Goal: Task Accomplishment & Management: Complete application form

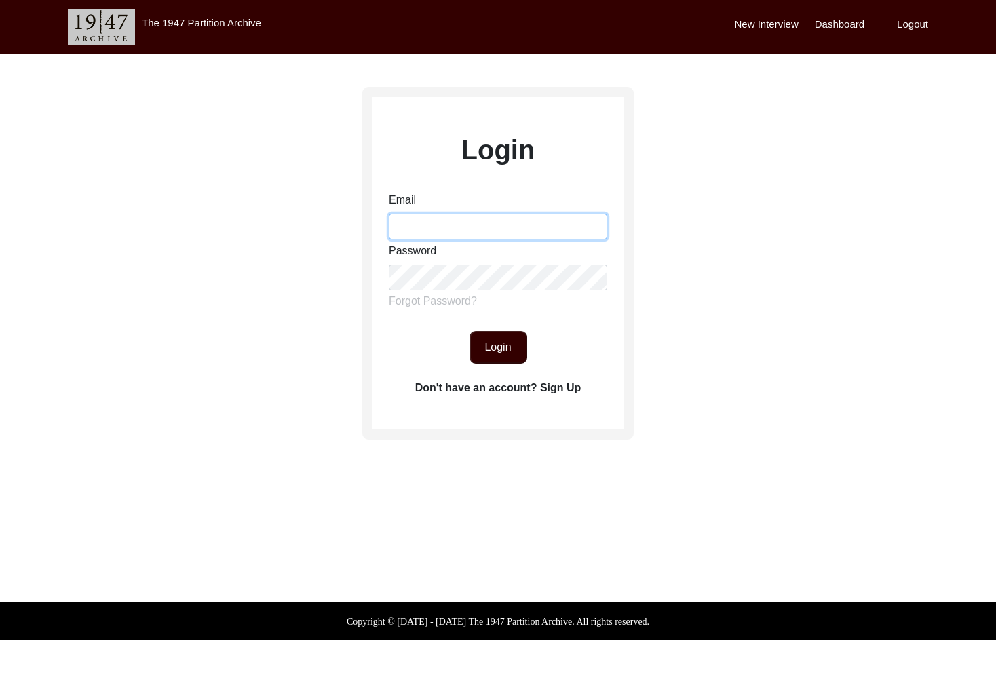
click at [488, 235] on input "Email" at bounding box center [498, 227] width 218 height 26
type input "[EMAIL_ADDRESS][DOMAIN_NAME]"
click at [512, 342] on button "Login" at bounding box center [498, 347] width 58 height 33
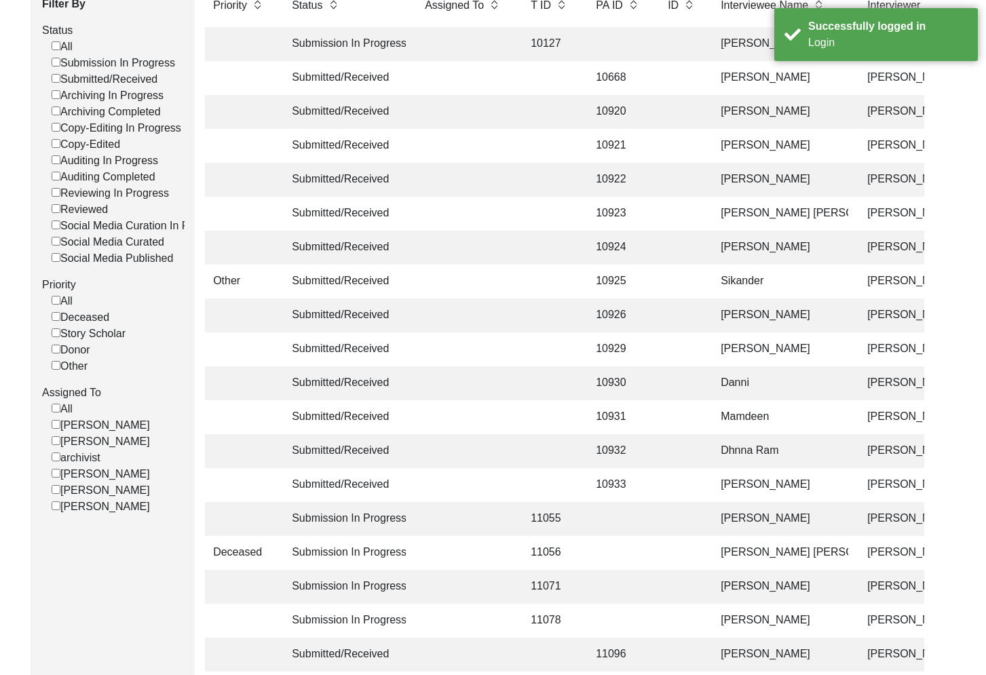
scroll to position [280, 0]
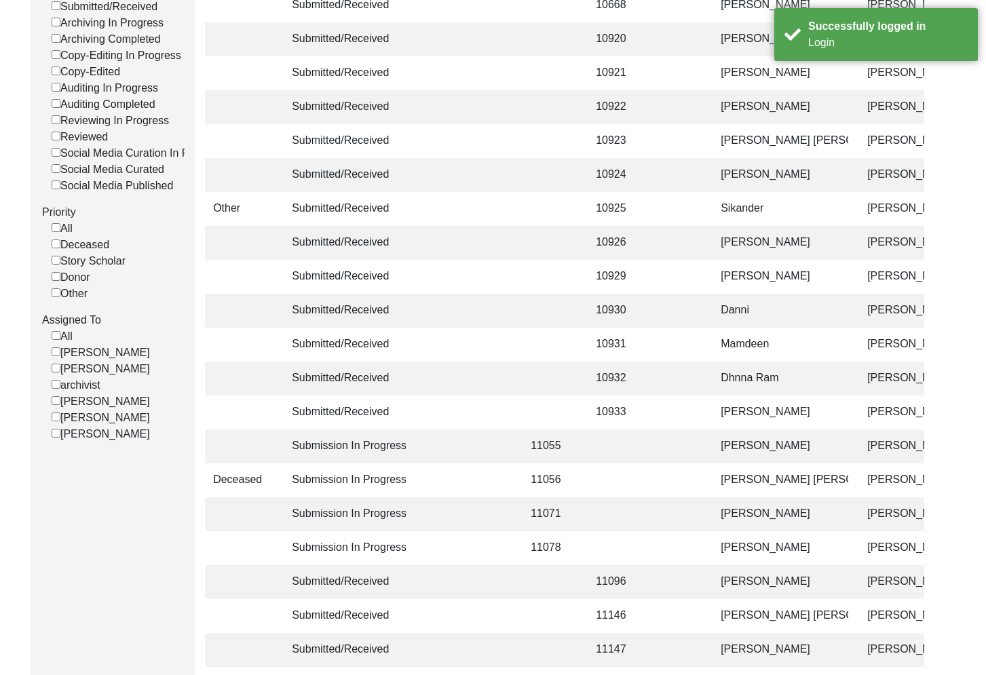
click at [53, 438] on input "[PERSON_NAME]" at bounding box center [56, 433] width 9 height 9
checkbox input "false"
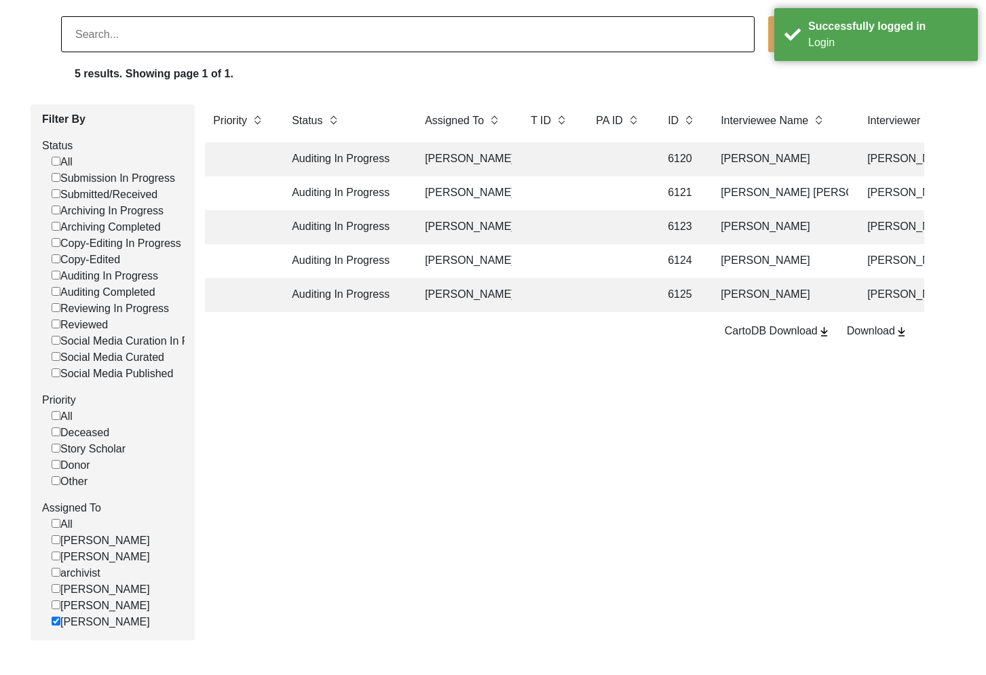
scroll to position [75, 0]
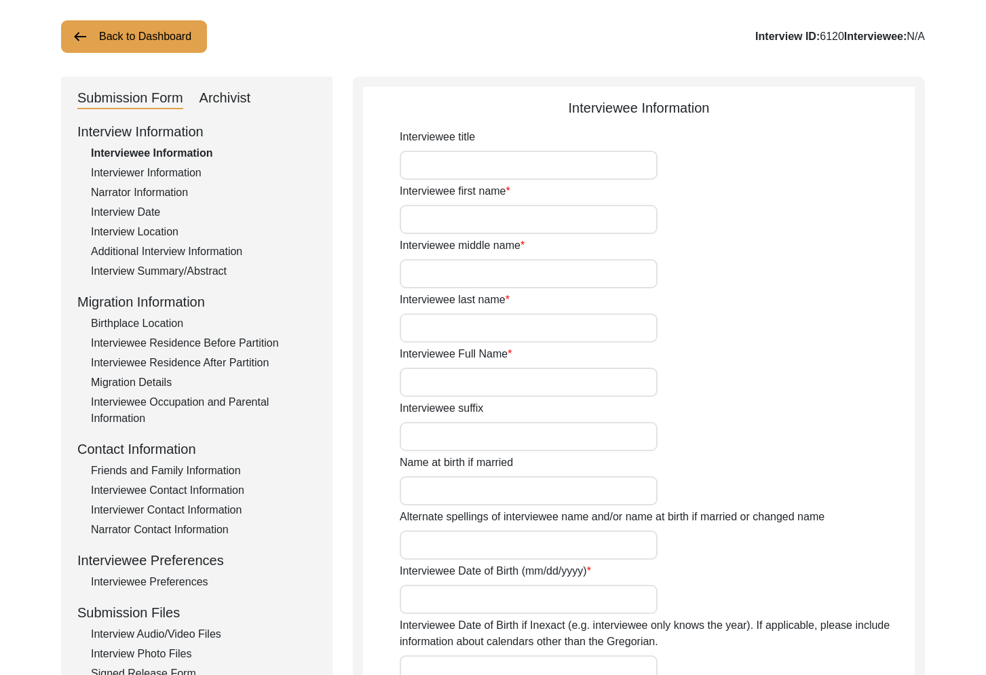
type input "Mr."
type input "[PERSON_NAME]"
type input "N/A"
type input "[PERSON_NAME]"
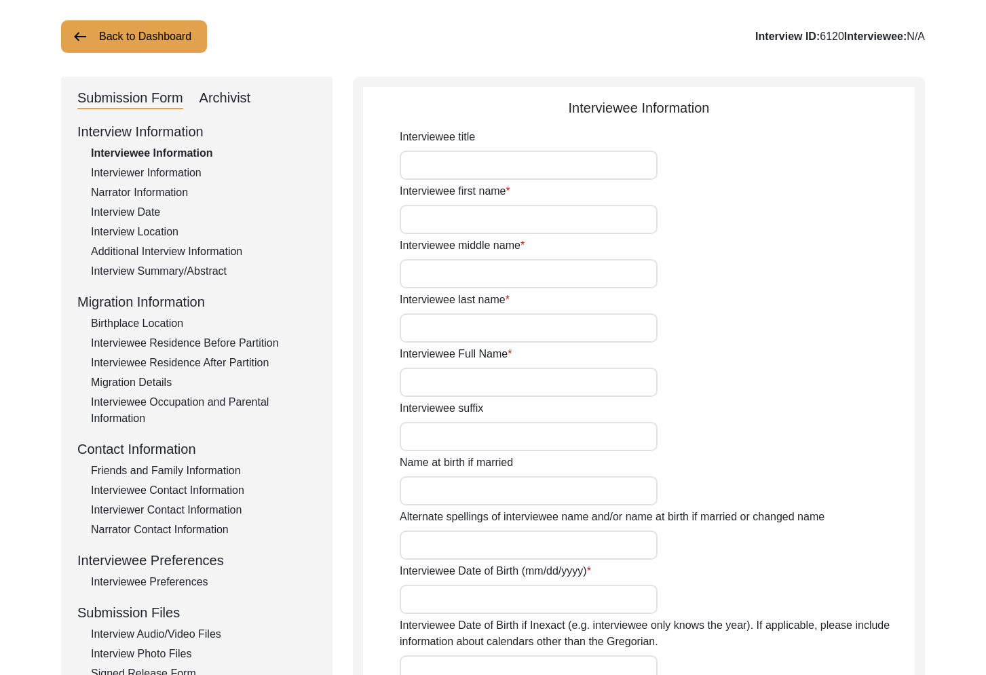
type input "N/A"
type input "[DATE]"
type input "N/A"
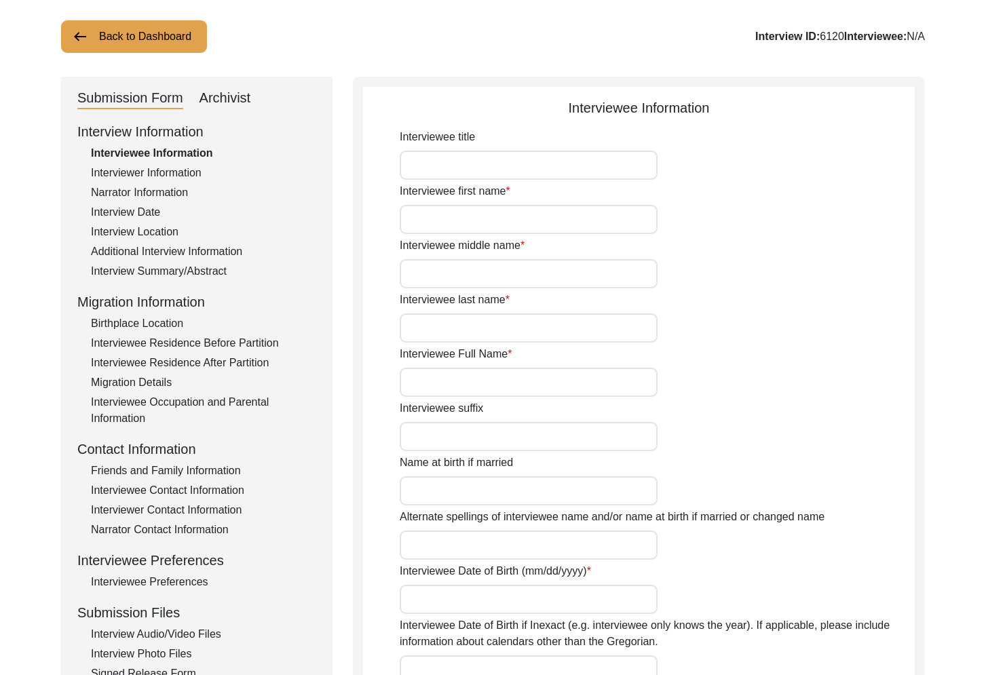
type input "81"
type input "N/A"
type textarea "N/A"
type input "N/A"
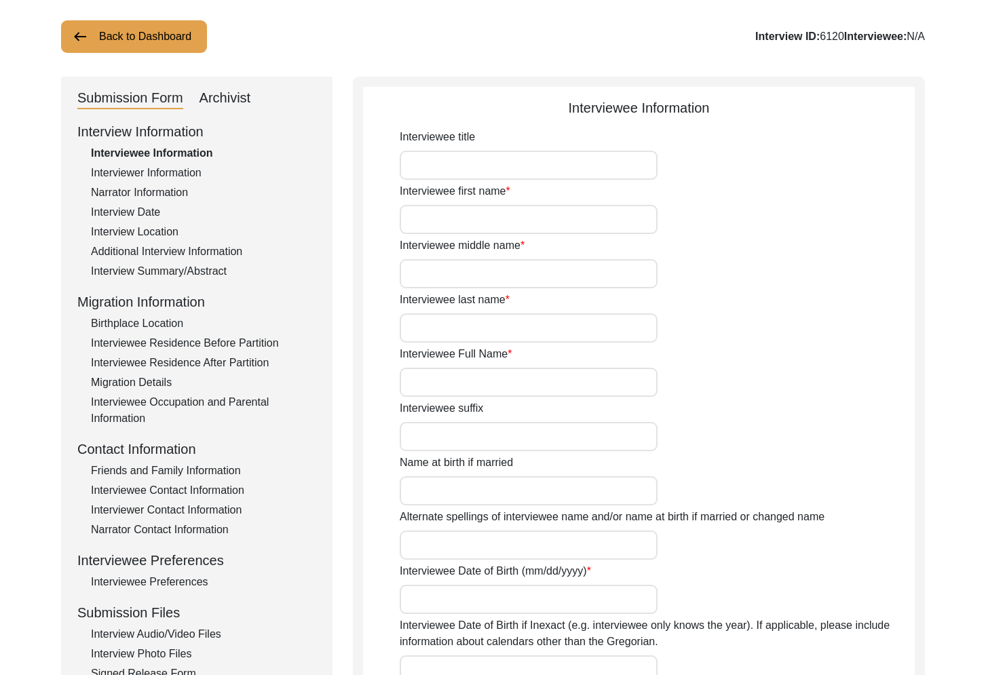
type input "N/A"
type input "[DEMOGRAPHIC_DATA]"
type input "N/A"
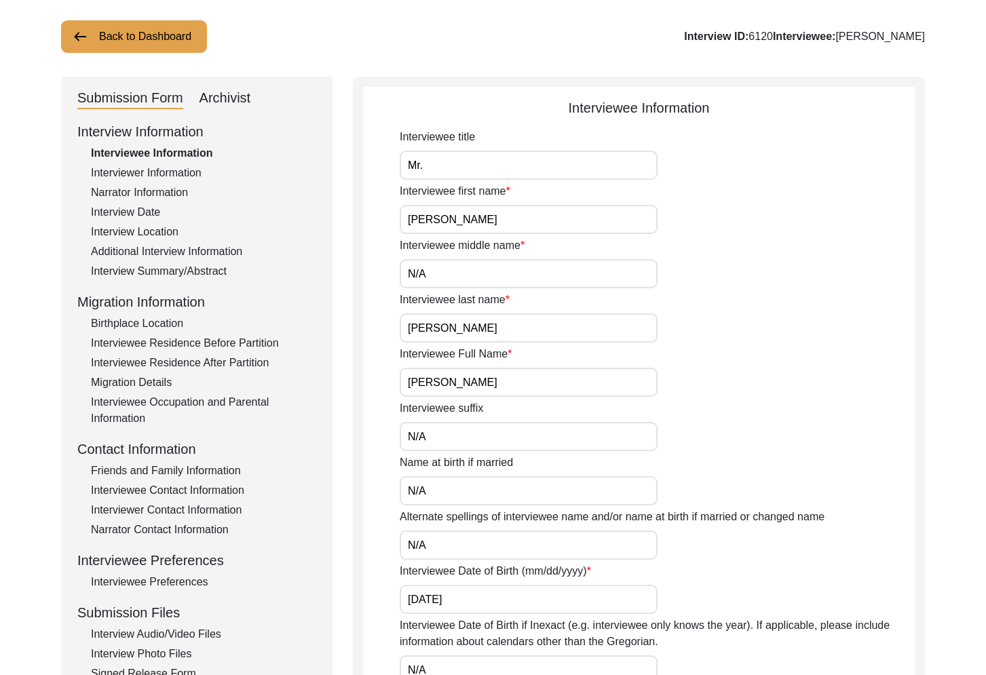
click at [212, 275] on div "Interview Summary/Abstract" at bounding box center [203, 271] width 225 height 16
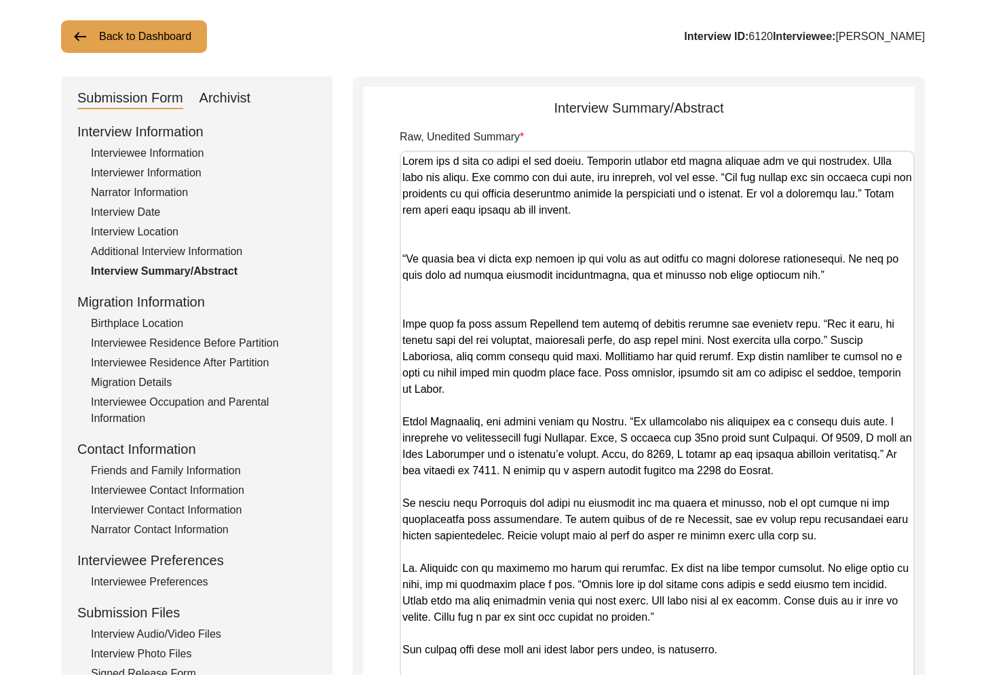
drag, startPoint x: 906, startPoint y: 228, endPoint x: 909, endPoint y: 706, distance: 477.6
click at [909, 674] on html "The 1947 Partition Archive New Interview Dashboard Logout Back to Dashboard Int…" at bounding box center [493, 473] width 986 height 1096
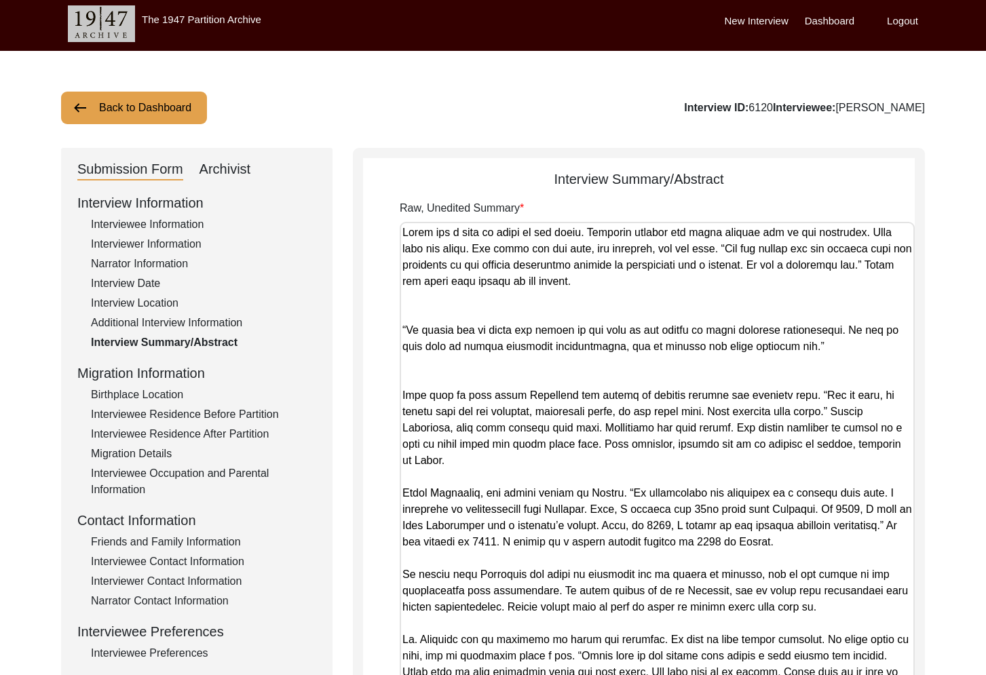
scroll to position [1, 0]
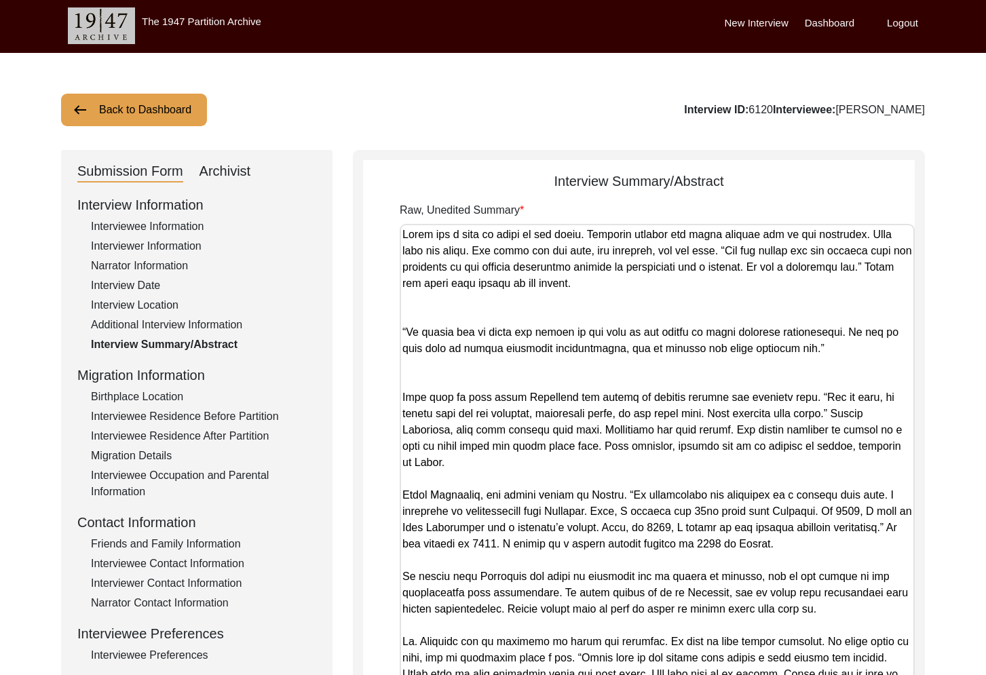
click at [221, 164] on div "Archivist" at bounding box center [225, 172] width 52 height 22
select select "556"
select select "Auditing In Progress"
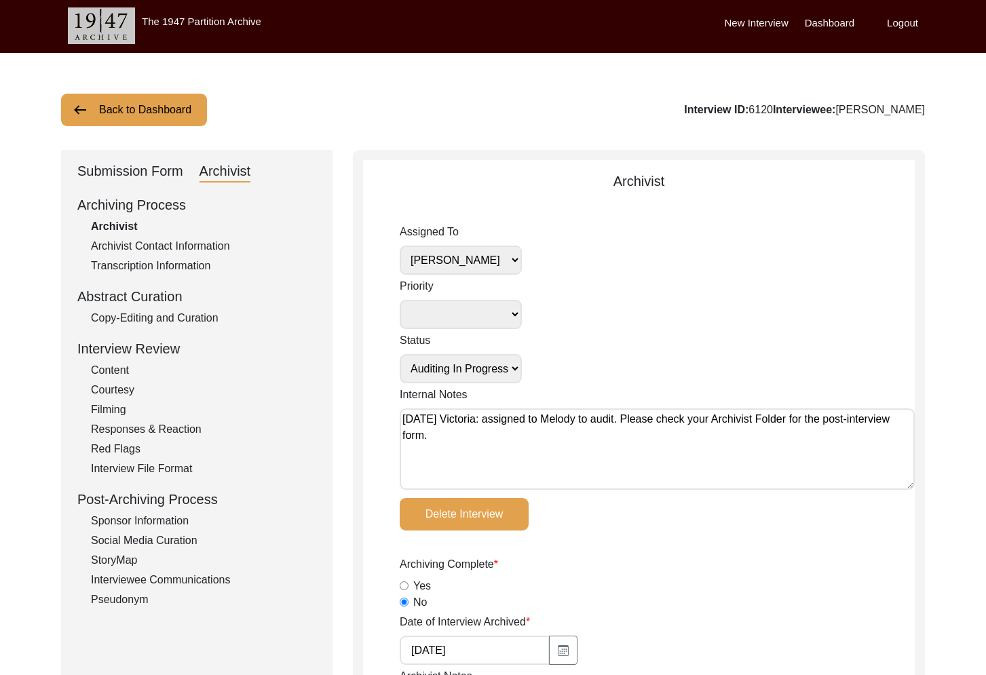
click at [192, 317] on div "Copy-Editing and Curation" at bounding box center [203, 318] width 225 height 16
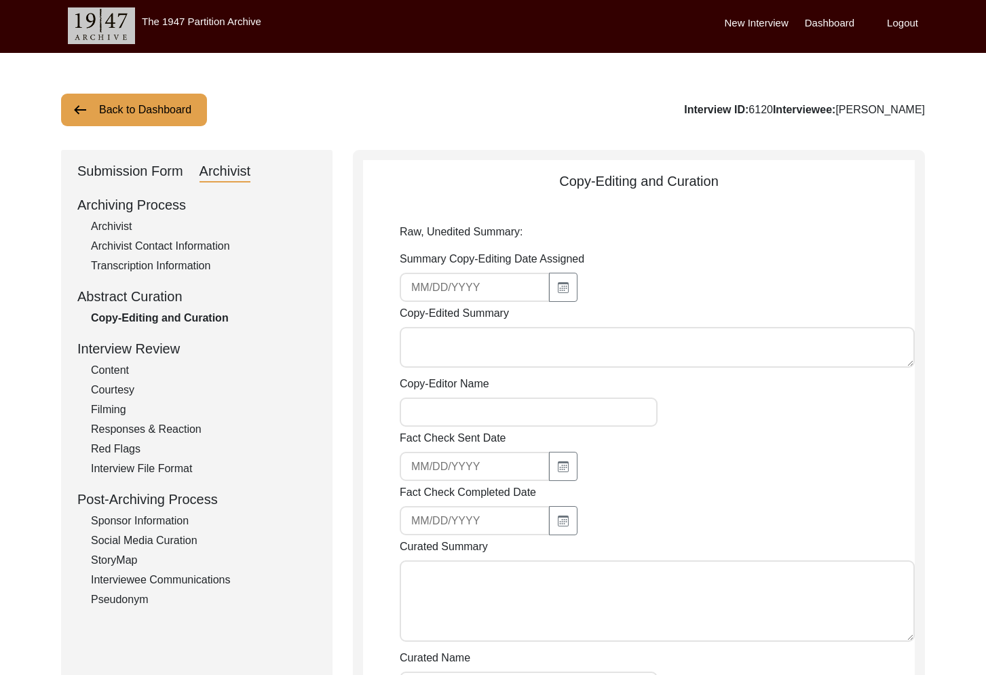
type textarea "Lo ipsumdolors ame consectet adip, El. Seddoeiu tempori u labor etdo magn ali e…"
type textarea "[PERSON_NAME]"
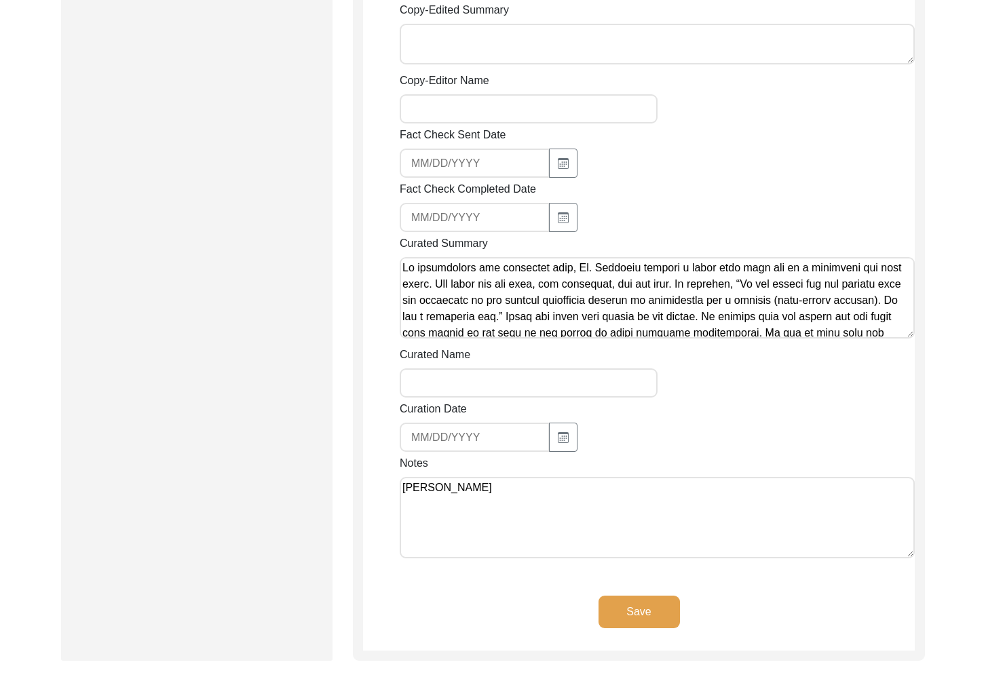
scroll to position [634, 0]
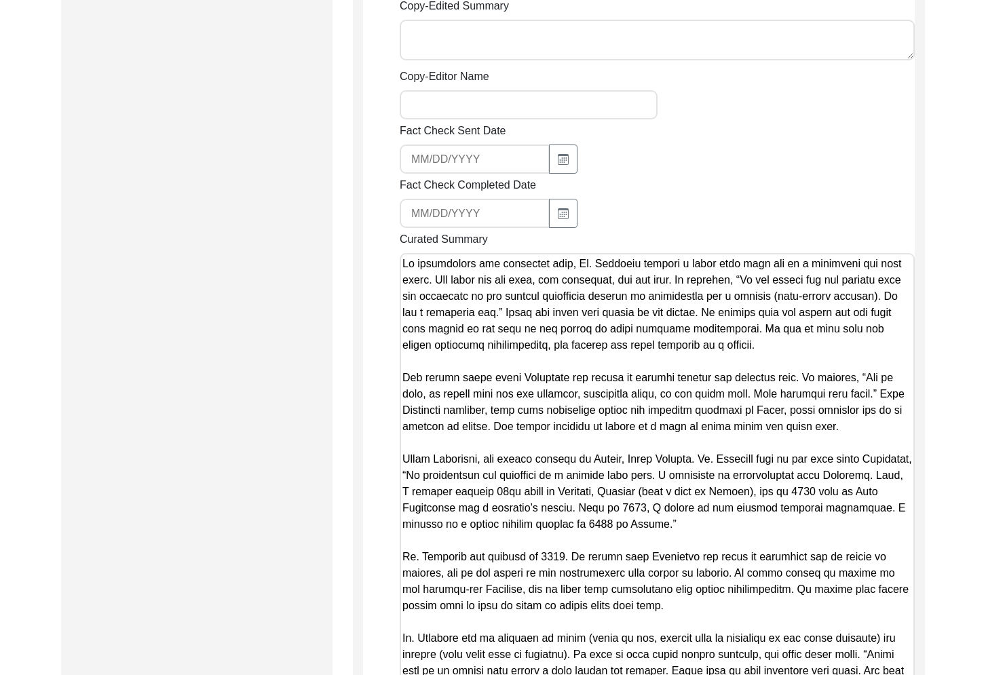
drag, startPoint x: 906, startPoint y: 328, endPoint x: 899, endPoint y: 776, distance: 448.5
click at [899, 674] on html "The 1947 Partition Archive New Interview Dashboard Logout Back to Dashboard Int…" at bounding box center [493, 333] width 986 height 1935
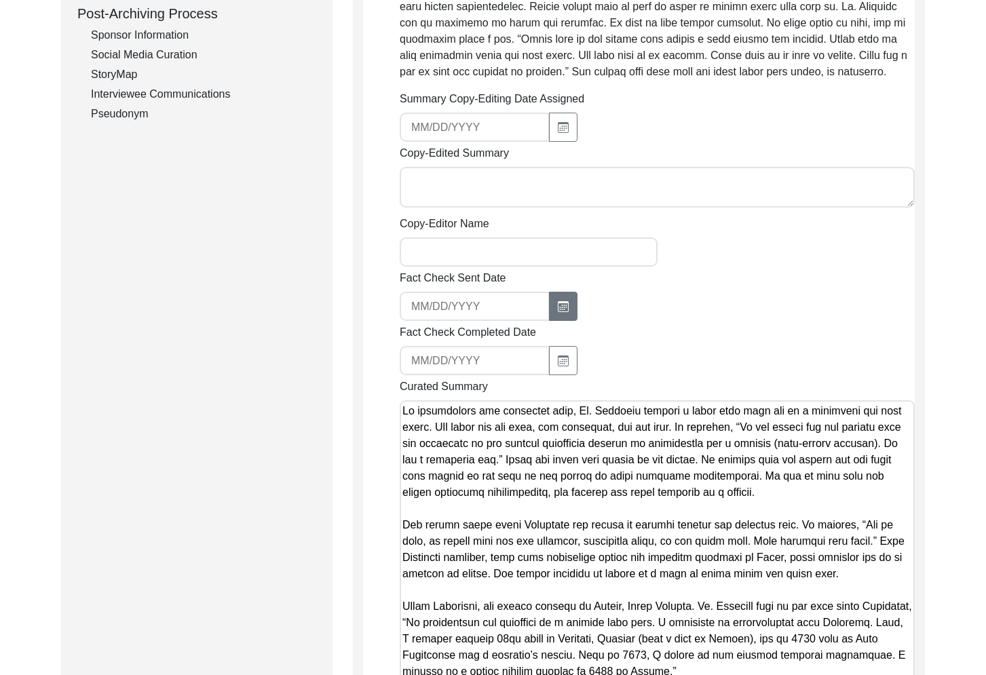
scroll to position [494, 0]
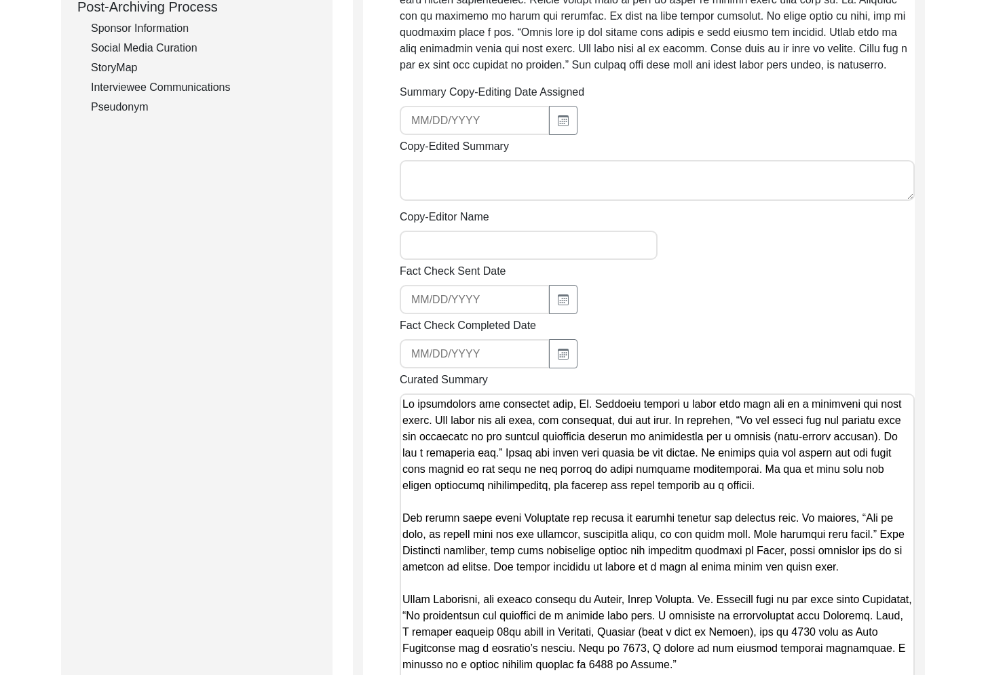
click at [476, 175] on textarea "Copy-Edited Summary" at bounding box center [657, 180] width 515 height 41
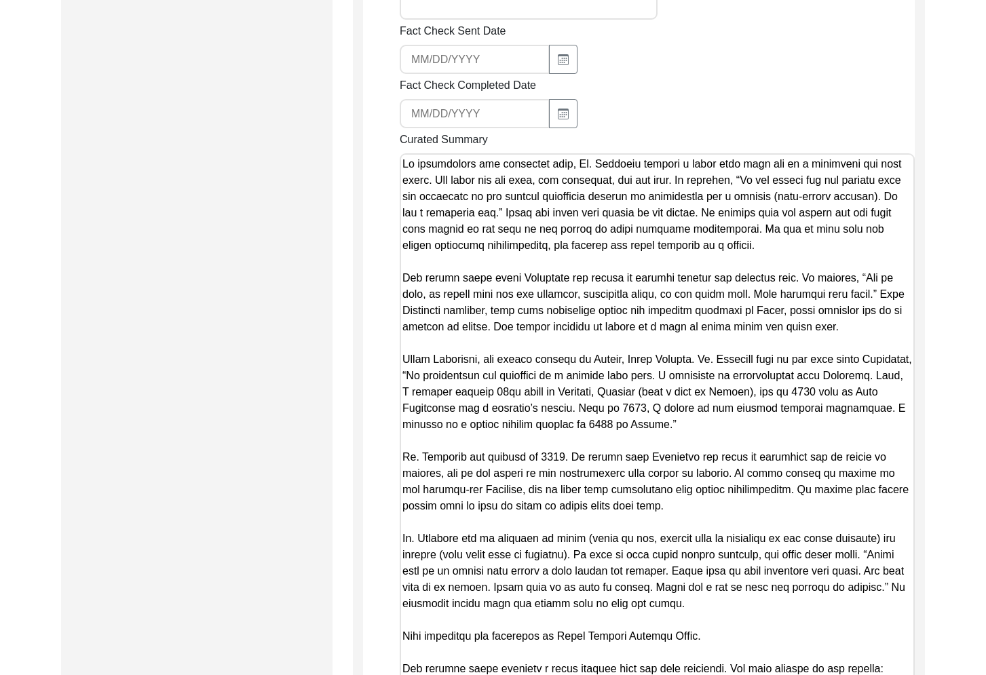
scroll to position [516, 0]
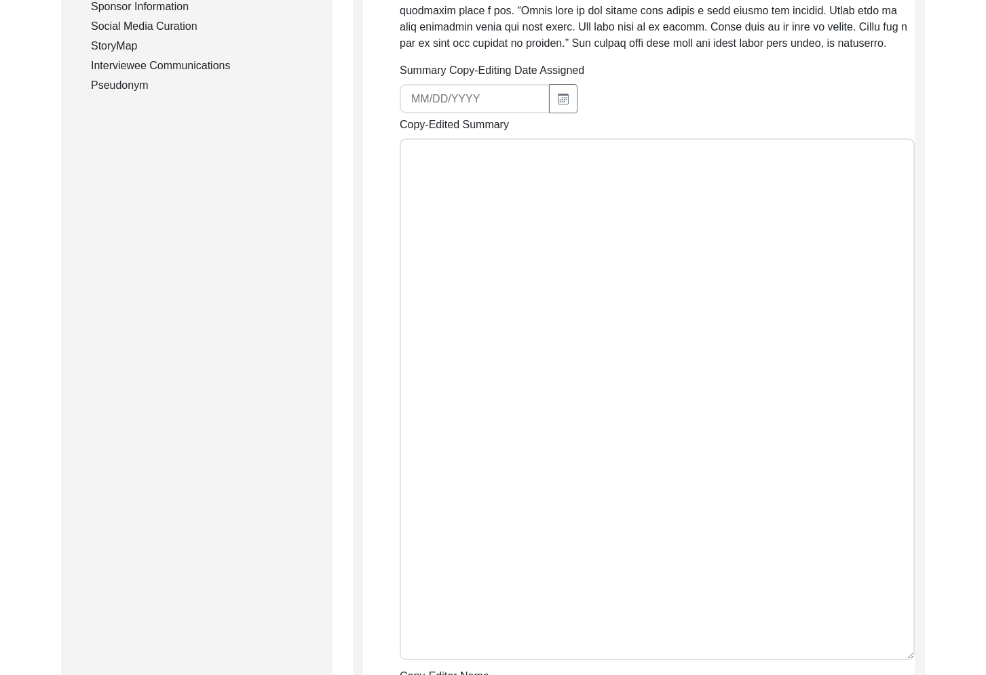
drag, startPoint x: 910, startPoint y: 173, endPoint x: 934, endPoint y: 644, distance: 472.1
click at [927, 665] on div "Back to Dashboard Interview ID: 6120 Interviewee: [PERSON_NAME] Submission Form…" at bounding box center [493, 672] width 986 height 2267
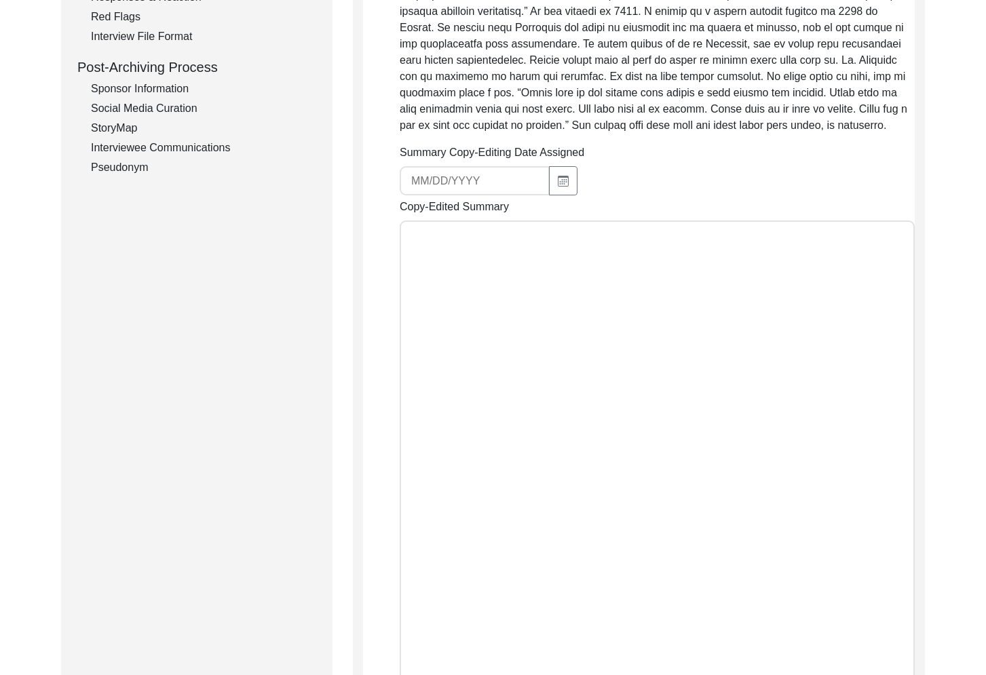
scroll to position [407, 0]
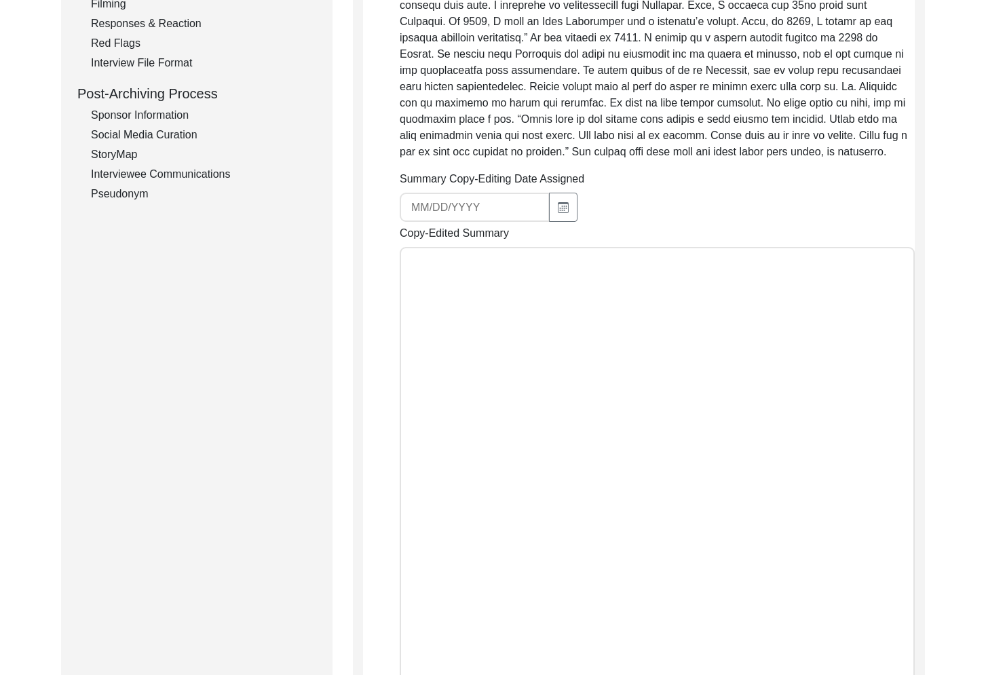
click at [458, 289] on textarea "Copy-Edited Summary" at bounding box center [657, 513] width 515 height 533
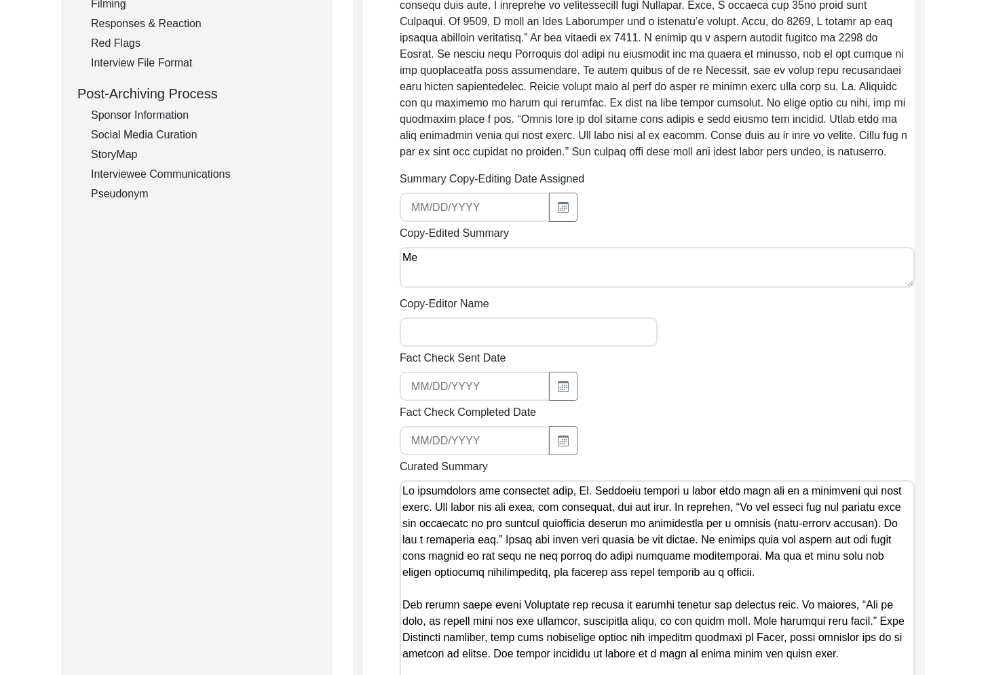
type textarea "M"
type textarea "[DATE] Melody:"
drag, startPoint x: 490, startPoint y: 272, endPoint x: 364, endPoint y: 255, distance: 128.0
click at [364, 255] on app-copy-editing-and-curation "Copy-Editing and Curation Raw, Unedited Summary: Summary Copy-Editing Date Assi…" at bounding box center [639, 543] width 552 height 1556
click at [370, 292] on app-copy-editing-and-curation "Copy-Editing and Curation Raw, Unedited Summary: Summary Copy-Editing Date Assi…" at bounding box center [639, 543] width 552 height 1556
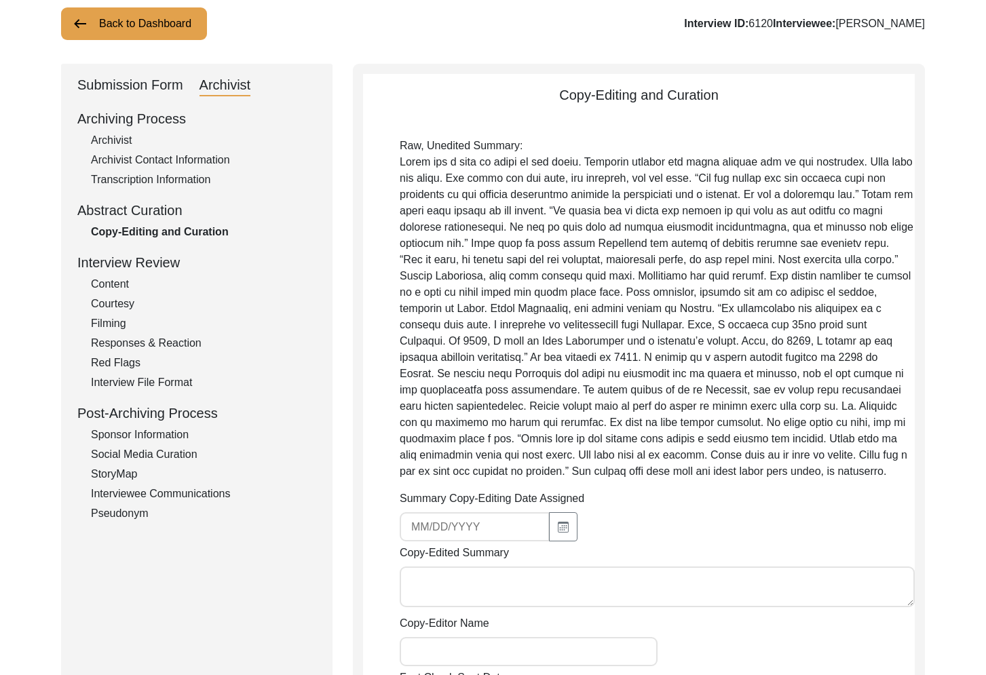
scroll to position [77, 0]
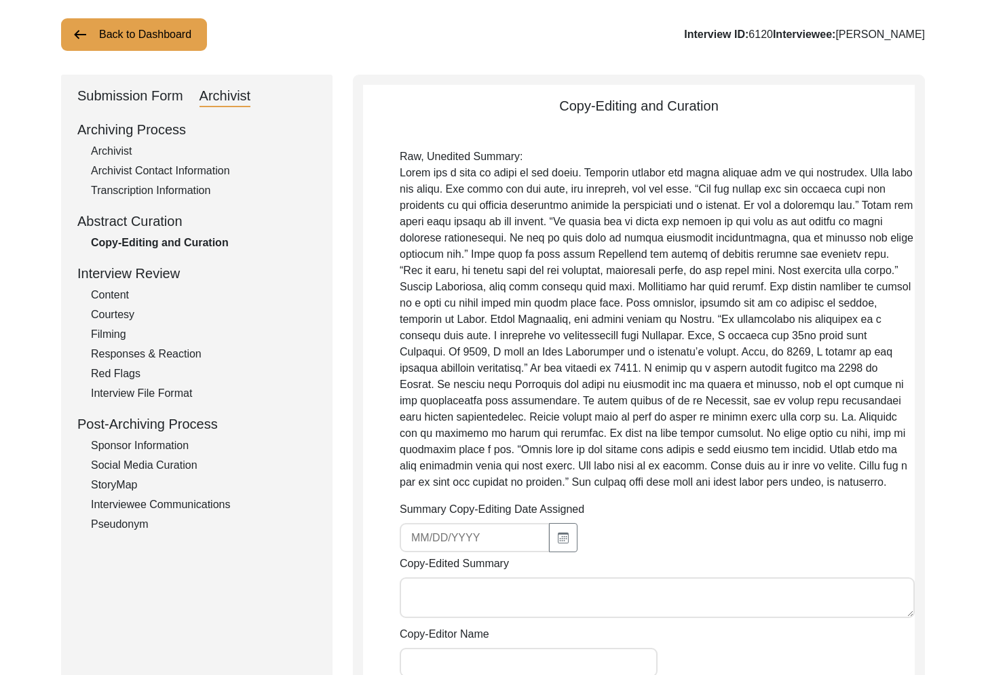
click at [107, 152] on div "Archivist" at bounding box center [203, 151] width 225 height 16
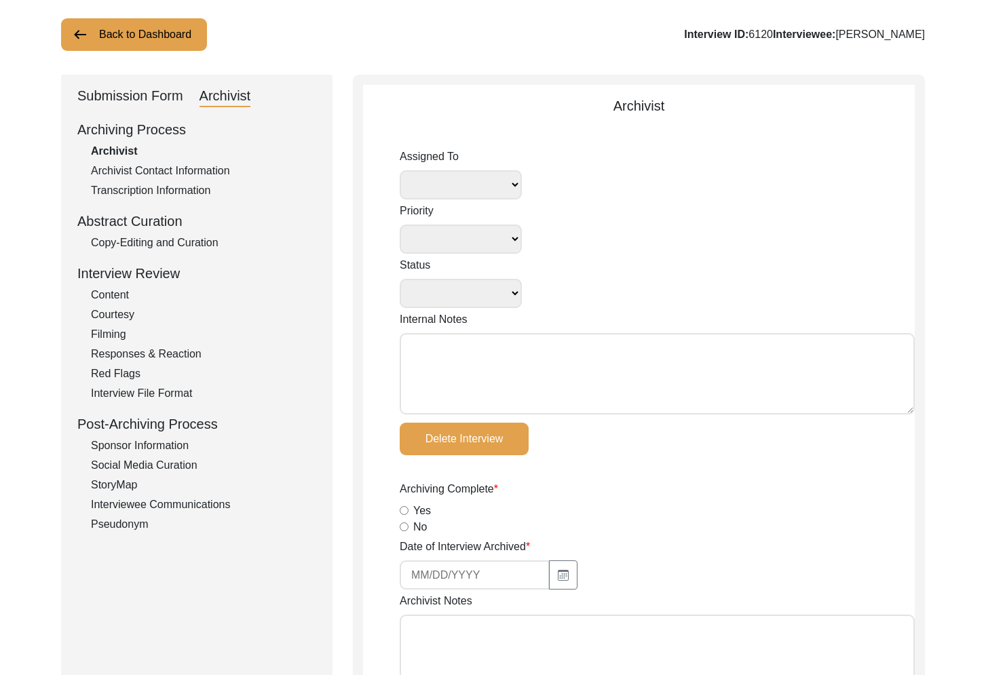
select select
select select "Auditing In Progress"
type textarea "[DATE] Victoria: assigned to Melody to audit. Please check your Archivist Folde…"
radio input "true"
type input "[DATE]"
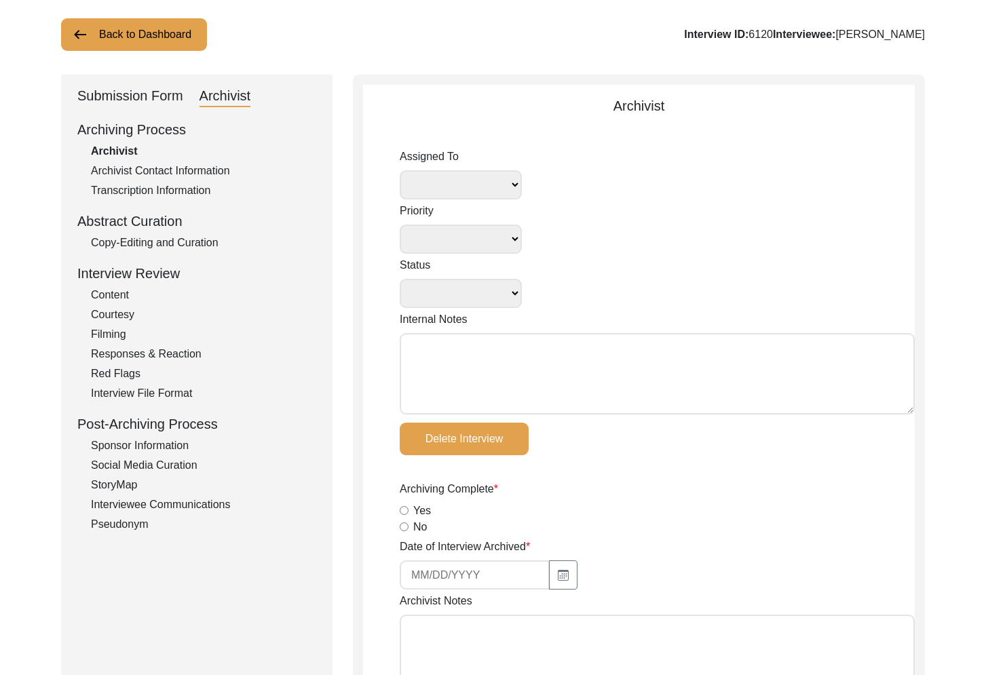
type textarea "Loremipsu 66 Dolorsita CO: 9632 Adipiscinge: Seddoe Temporin Utlabor Etdolor #9…"
type input "[DATE]"
radio input "true"
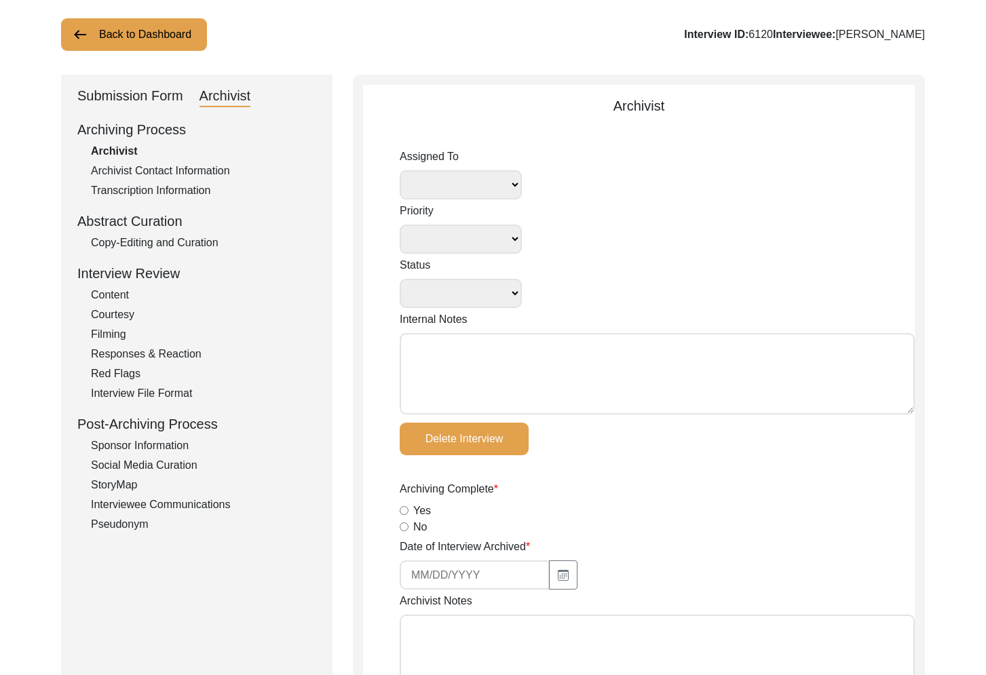
radio input "true"
type textarea "N/A"
radio input "true"
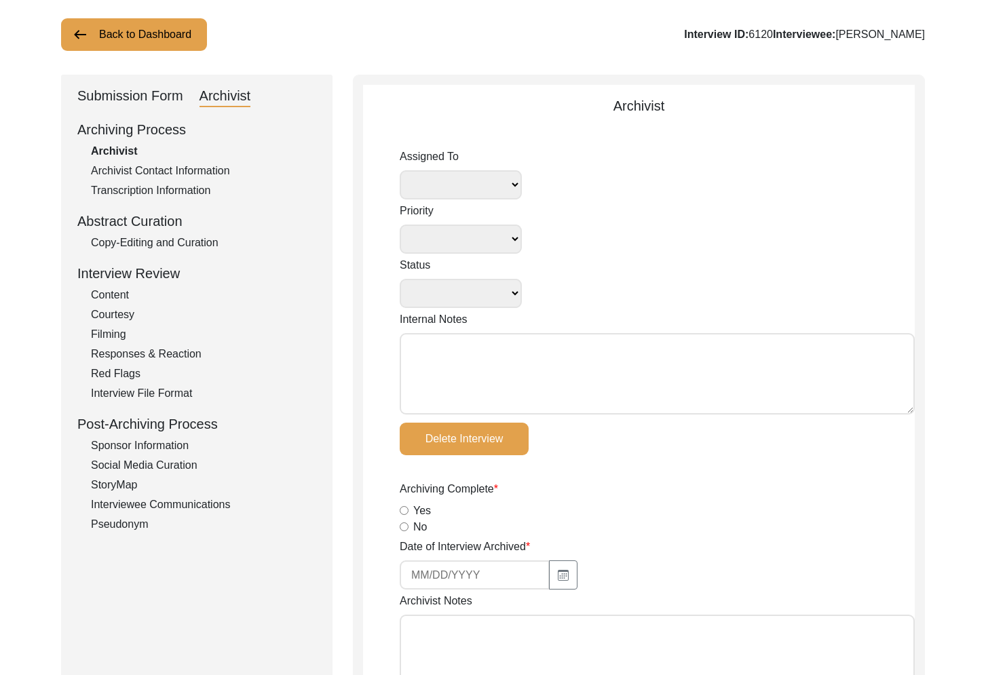
radio input "true"
type input "1:03:32"
radio input "true"
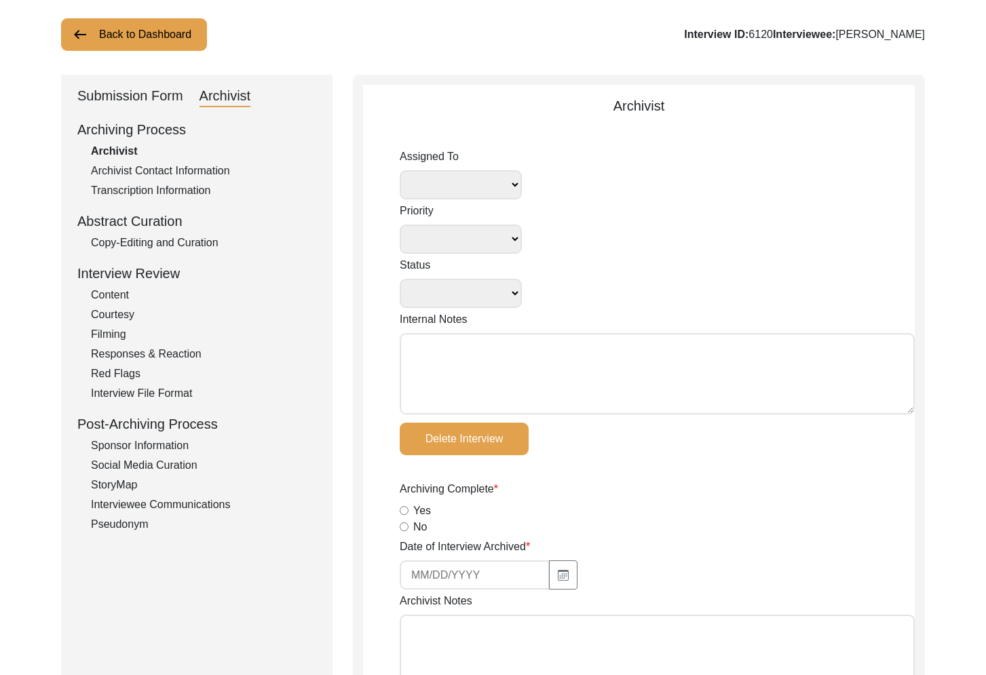
radio input "true"
type input "16"
radio input "true"
type textarea "Pages 2-3 of release form needed"
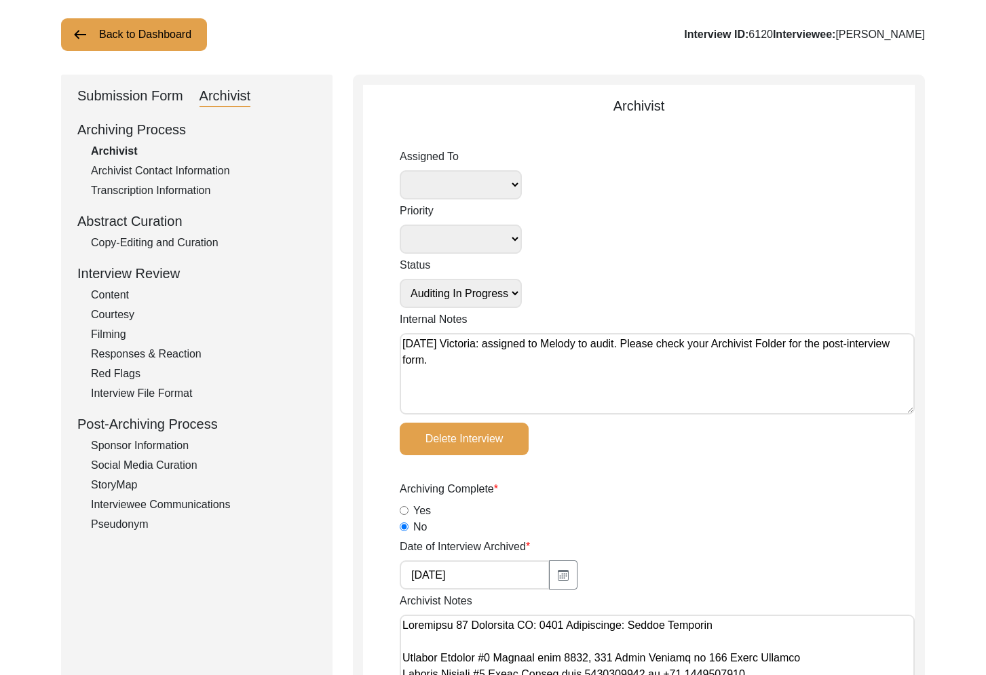
select select "556"
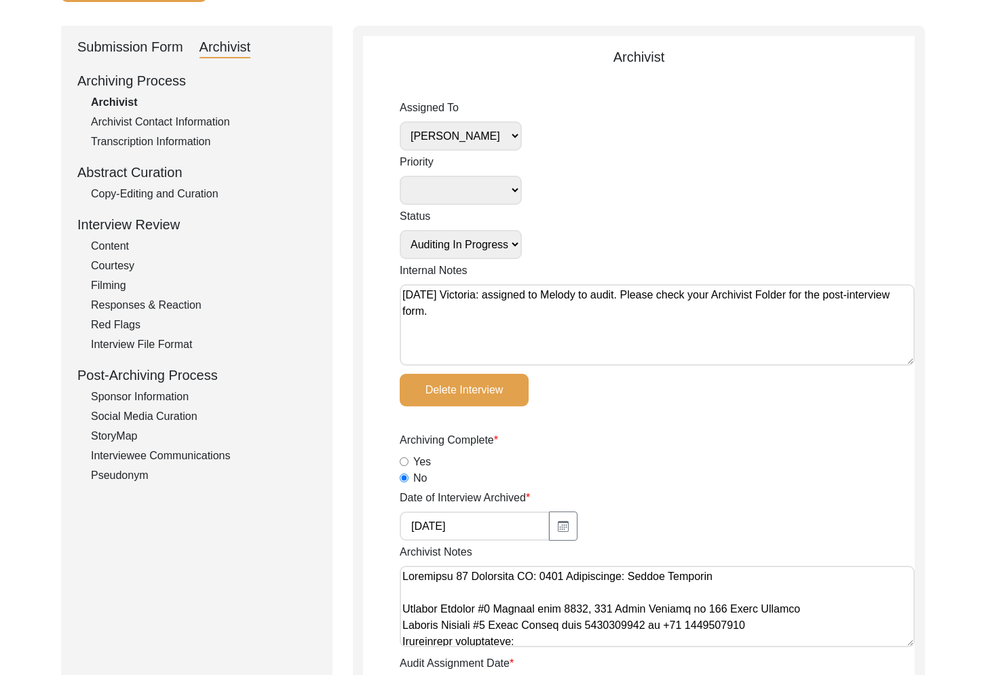
scroll to position [136, 0]
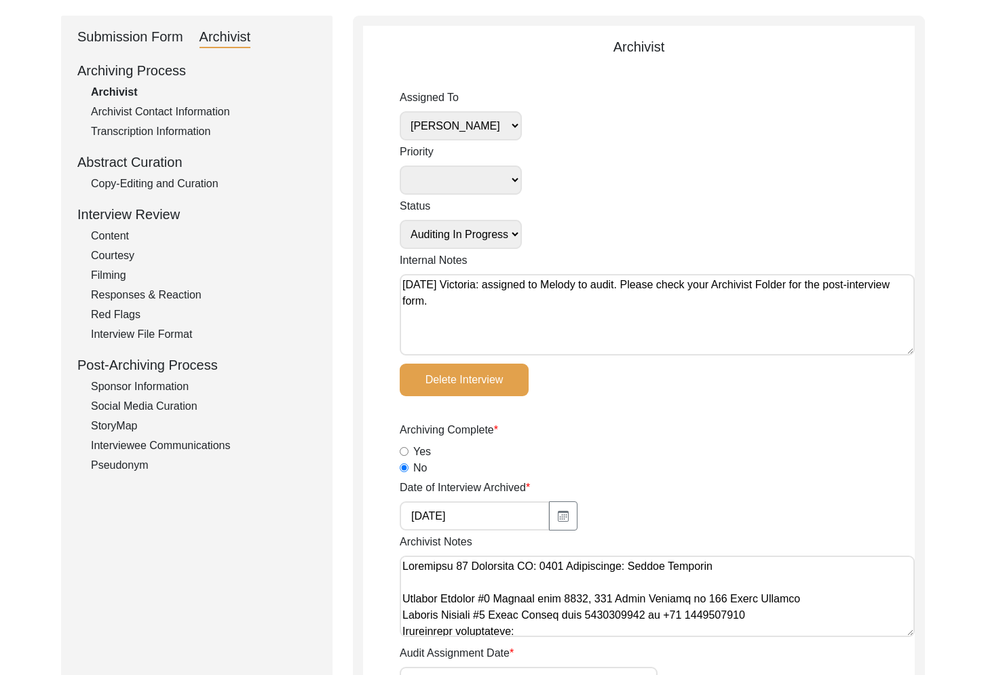
drag, startPoint x: 135, startPoint y: 182, endPoint x: 349, endPoint y: 272, distance: 232.0
click at [136, 182] on div "Copy-Editing and Curation" at bounding box center [203, 184] width 225 height 16
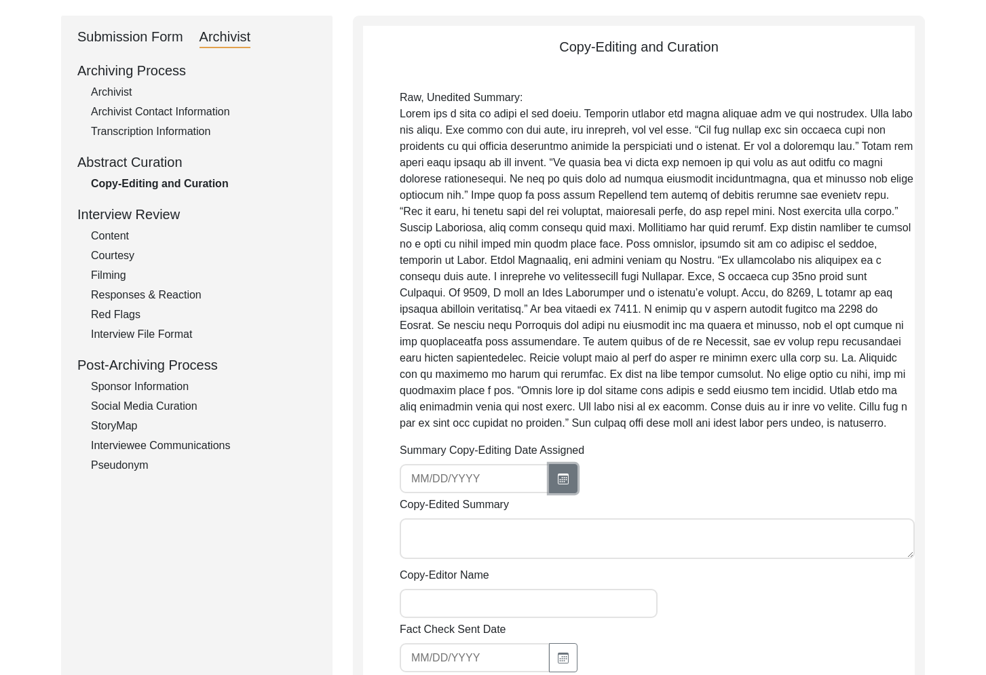
click at [558, 476] on icon "button" at bounding box center [563, 479] width 11 height 11
select select "9"
select select "2025"
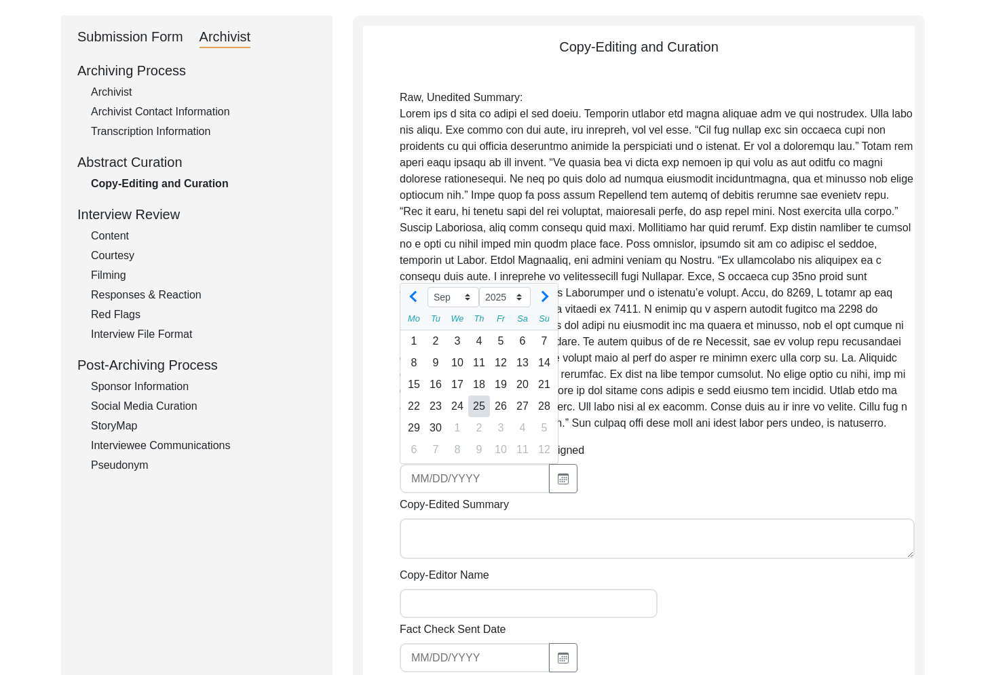
drag, startPoint x: 476, startPoint y: 383, endPoint x: 524, endPoint y: 392, distance: 48.3
click at [476, 383] on div "18" at bounding box center [479, 385] width 22 height 22
type input "[DATE]"
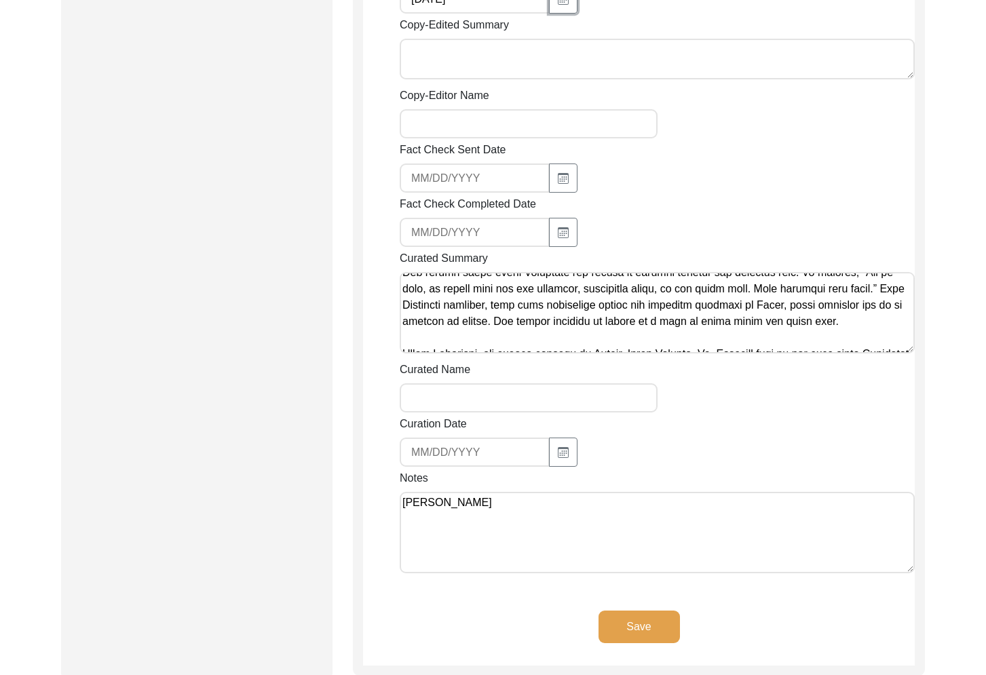
scroll to position [129, 0]
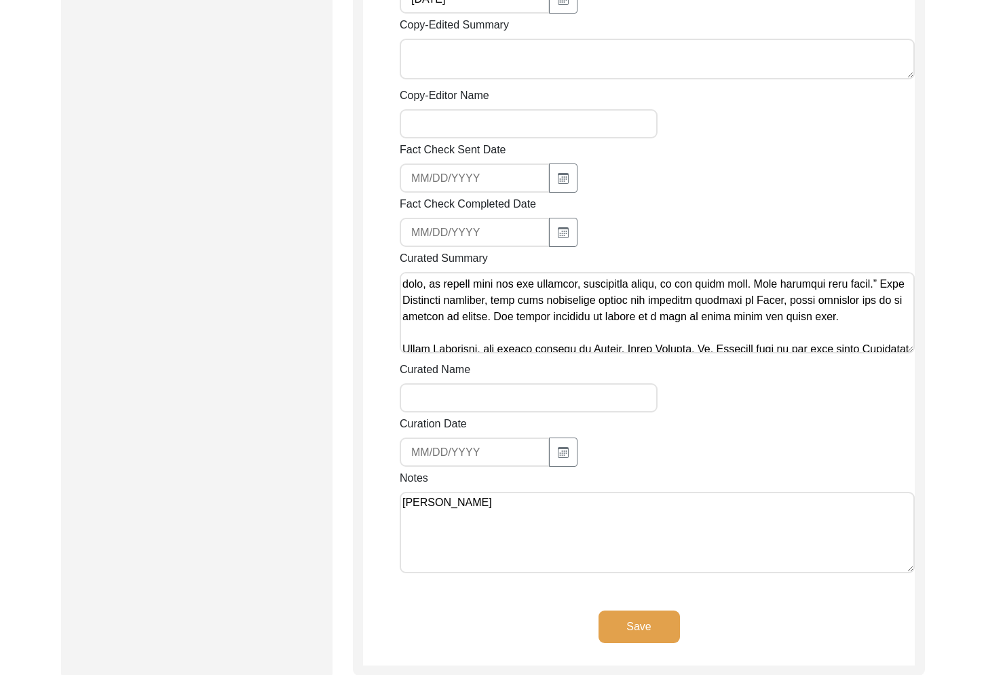
click at [404, 503] on textarea "[PERSON_NAME]" at bounding box center [657, 532] width 515 height 81
drag, startPoint x: 490, startPoint y: 504, endPoint x: 335, endPoint y: 496, distance: 154.9
click at [335, 496] on div "Submission Form Archivist Archiving Process Archivist Archivist Contact Informa…" at bounding box center [493, 106] width 864 height 1140
drag, startPoint x: 564, startPoint y: 545, endPoint x: 356, endPoint y: 533, distance: 208.0
click at [356, 533] on div "Copy-Editing and Curation Raw, Unedited Summary: Summary Copy-Editing Date Assi…" at bounding box center [639, 106] width 572 height 1140
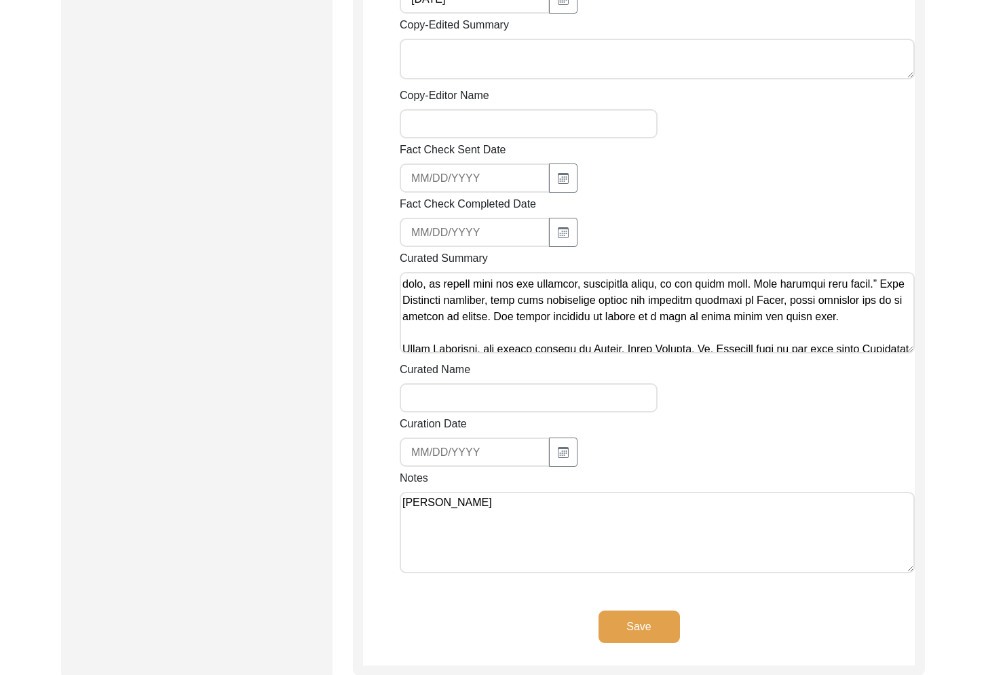
type textarea "[PERSON_NAME]"
click at [633, 623] on button "Save" at bounding box center [638, 627] width 81 height 33
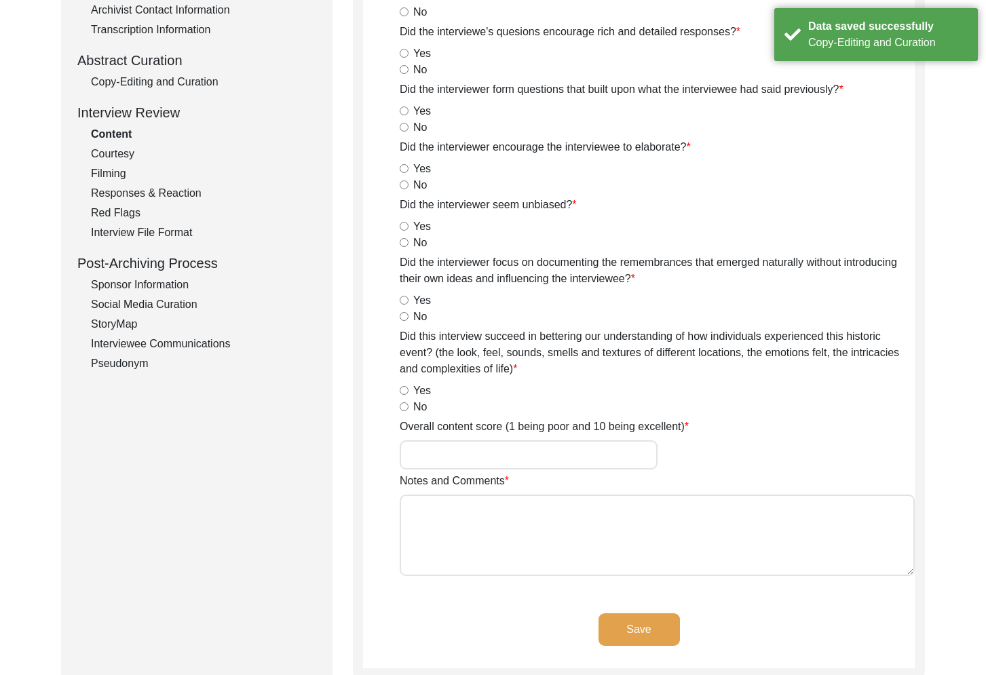
scroll to position [0, 0]
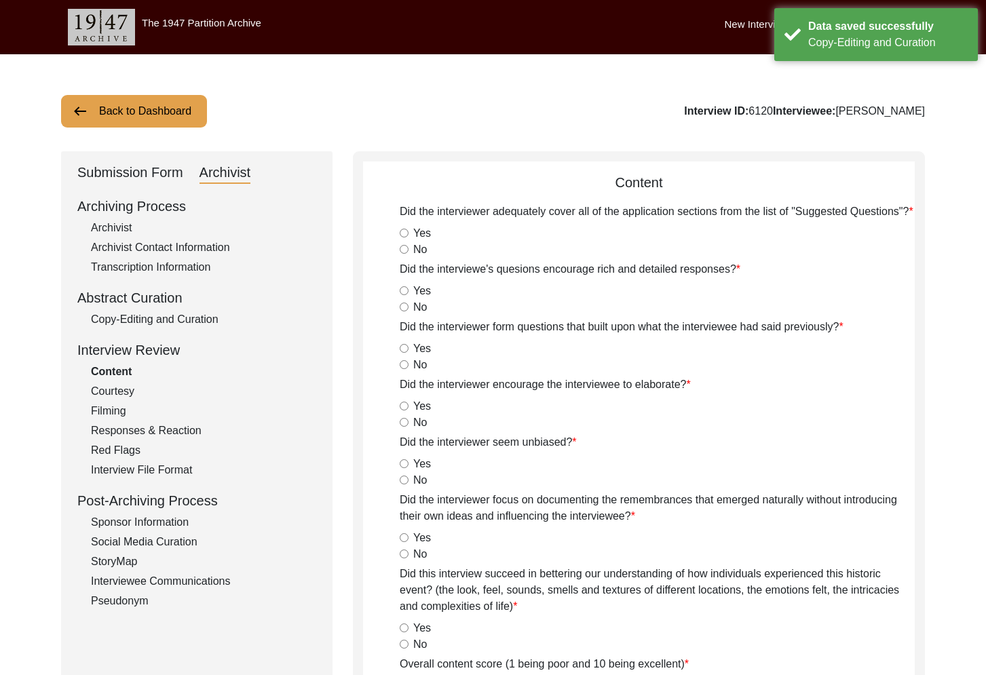
click at [107, 227] on div "Archivist" at bounding box center [203, 228] width 225 height 16
select select "556"
select select "Auditing In Progress"
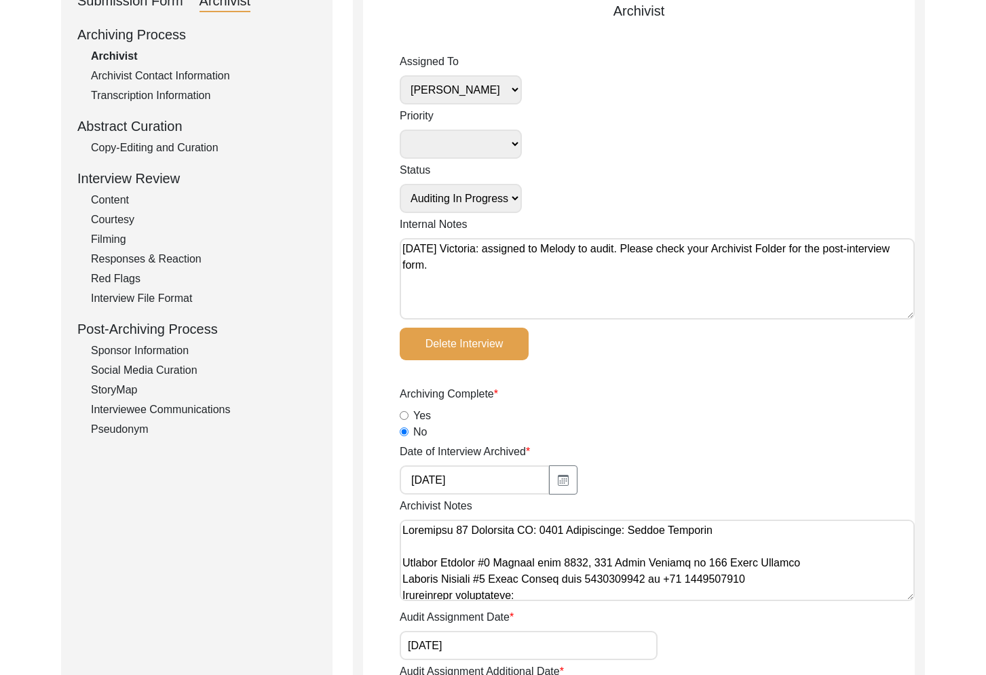
scroll to position [174, 0]
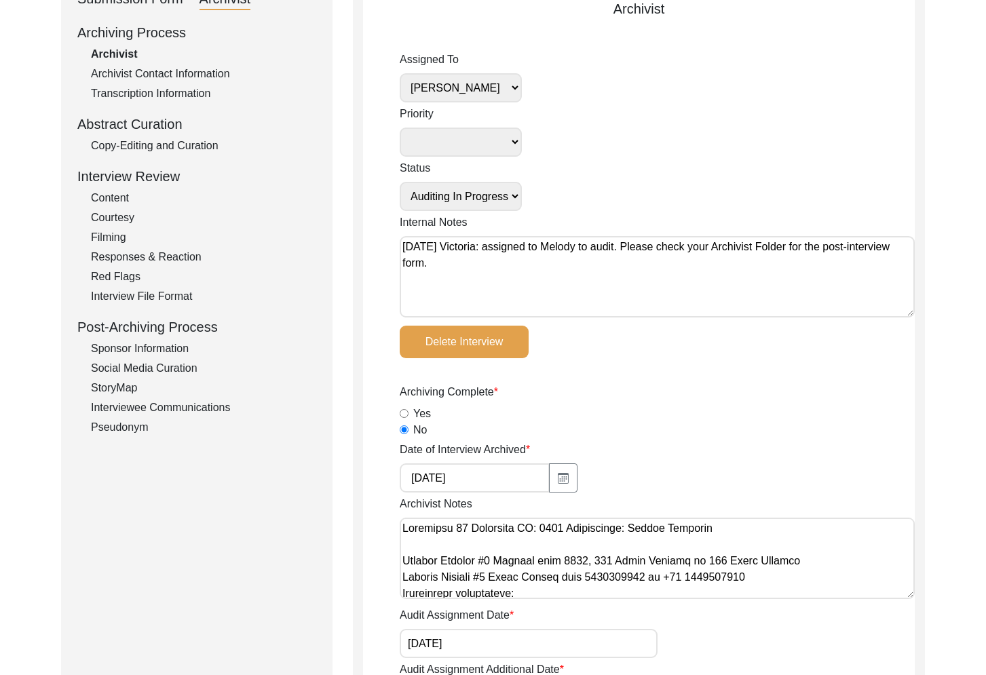
click at [201, 144] on div "Copy-Editing and Curation" at bounding box center [203, 146] width 225 height 16
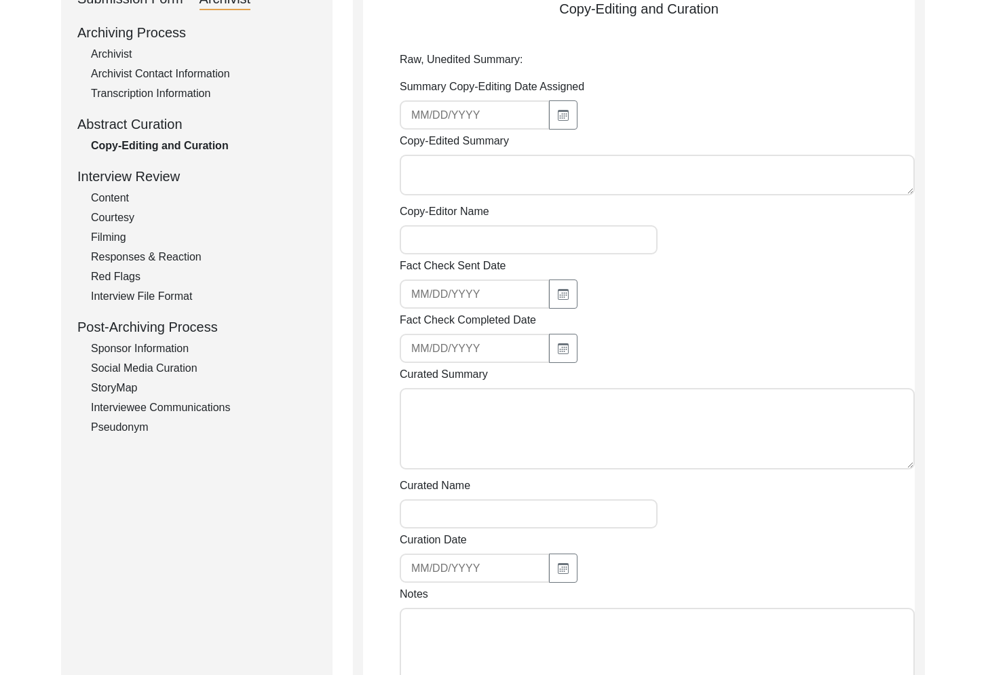
type input "[DATE]"
type textarea "Lo ipsumdolors ame consectet adip, El. Seddoeiu tempori u labor etdo magn ali e…"
type textarea "[PERSON_NAME]"
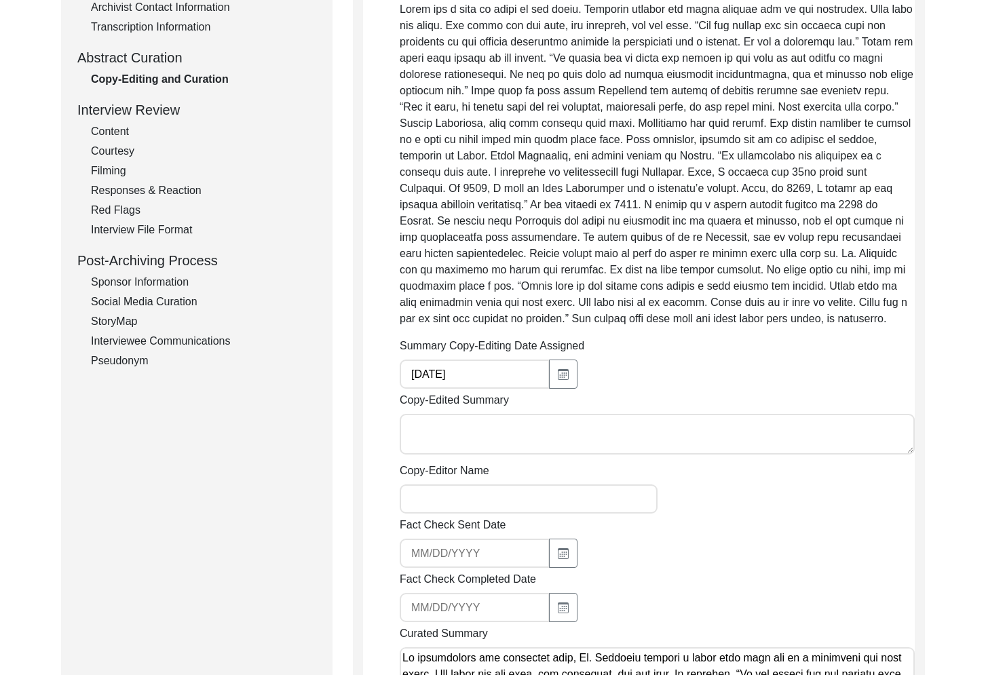
scroll to position [265, 0]
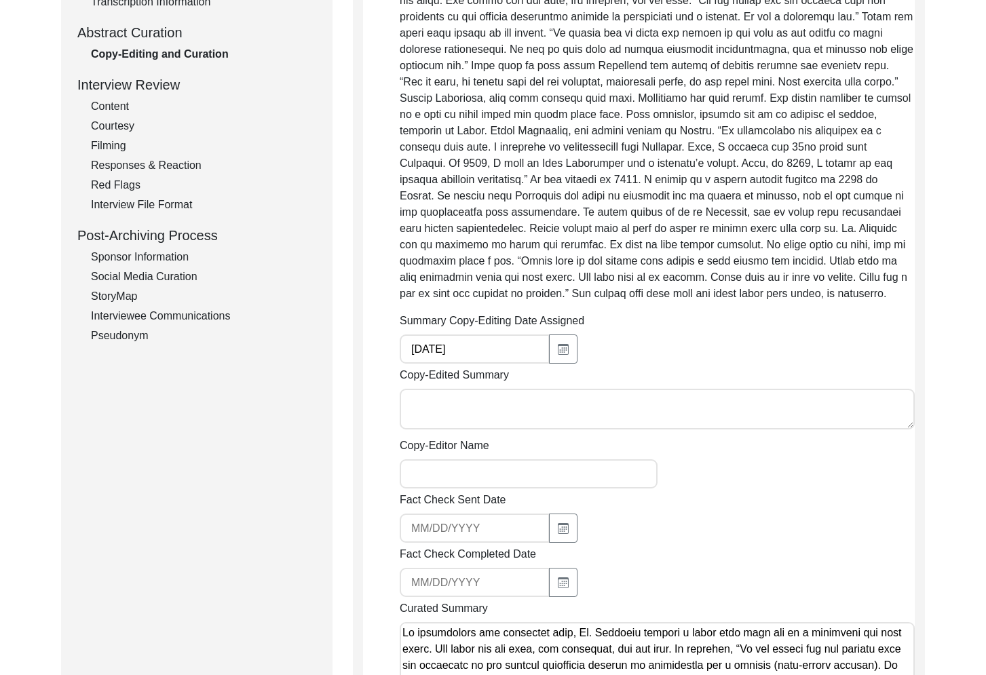
click at [461, 405] on textarea "Copy-Edited Summary" at bounding box center [657, 409] width 515 height 41
click at [436, 420] on textarea "Copy-Edited Summary" at bounding box center [657, 409] width 515 height 41
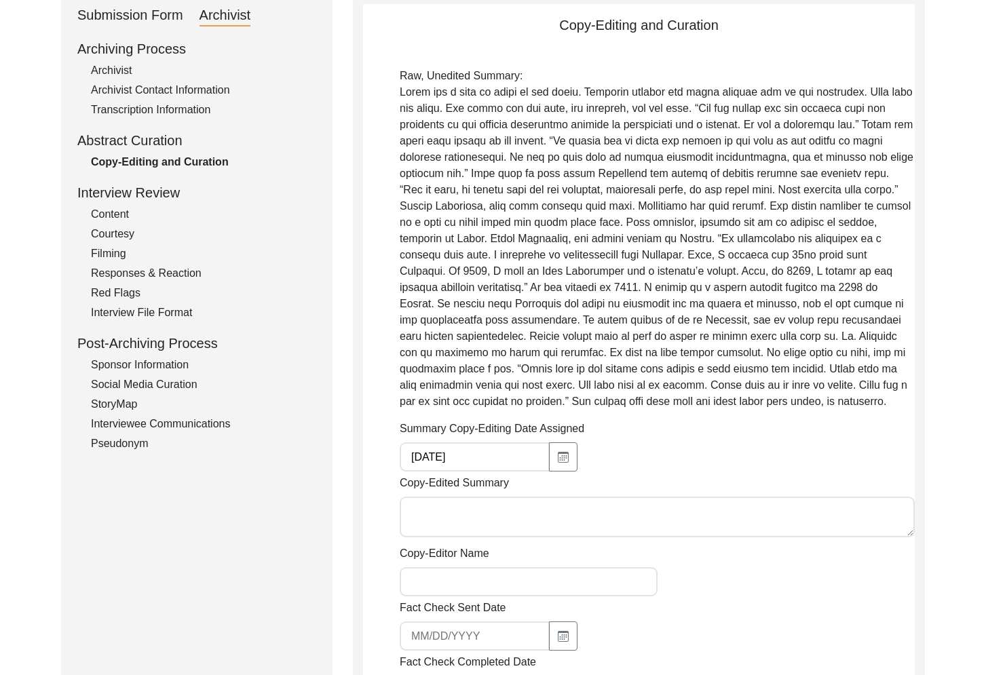
scroll to position [0, 0]
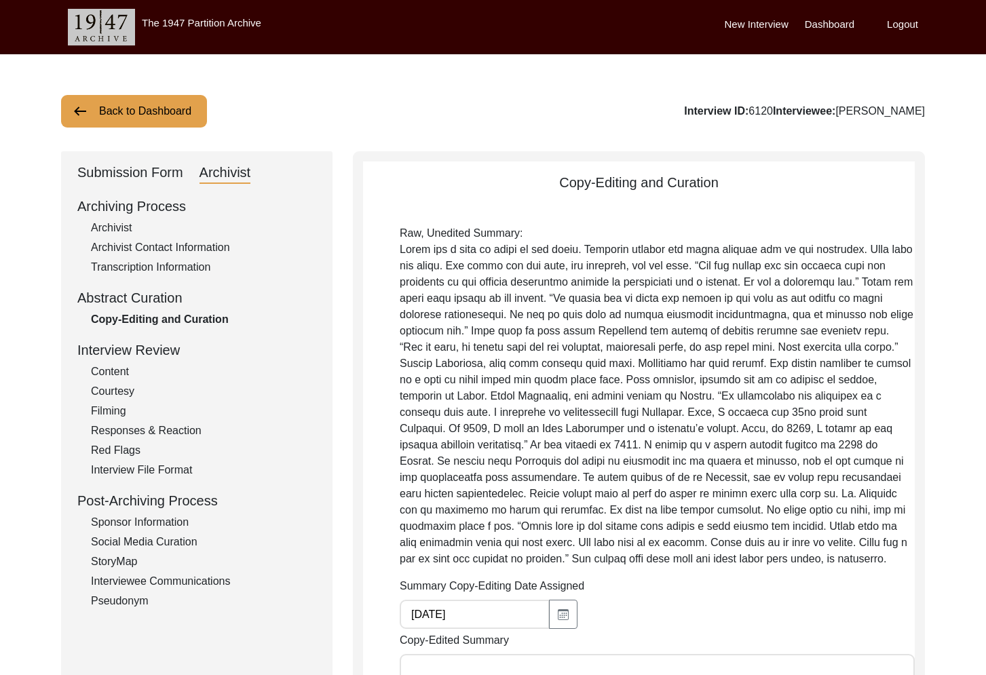
click at [107, 229] on div "Archivist" at bounding box center [203, 228] width 225 height 16
select select "556"
select select "Auditing In Progress"
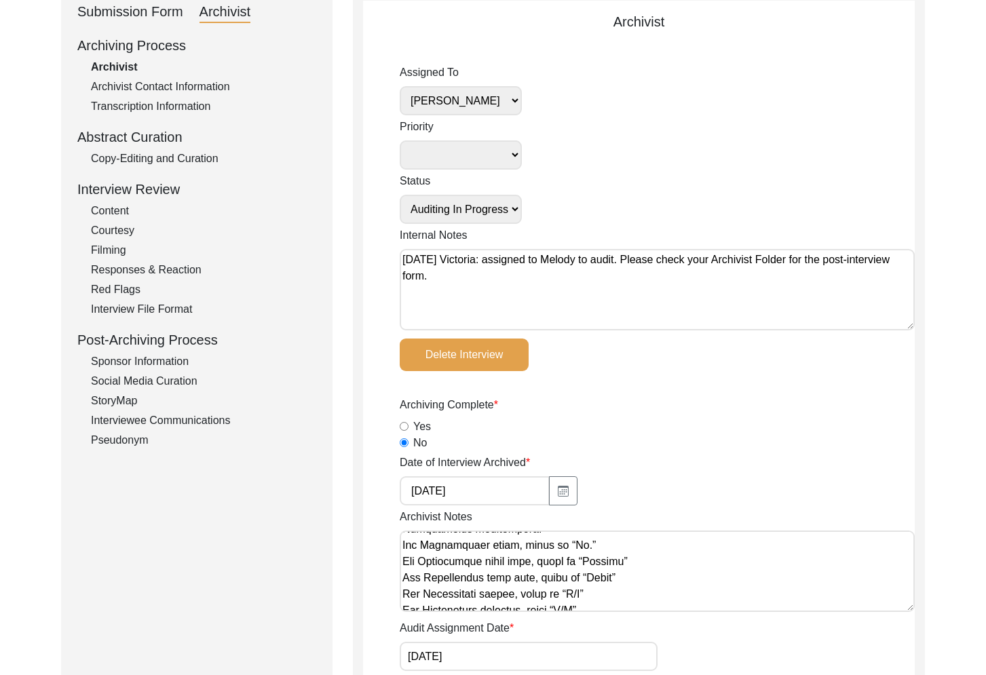
scroll to position [91, 0]
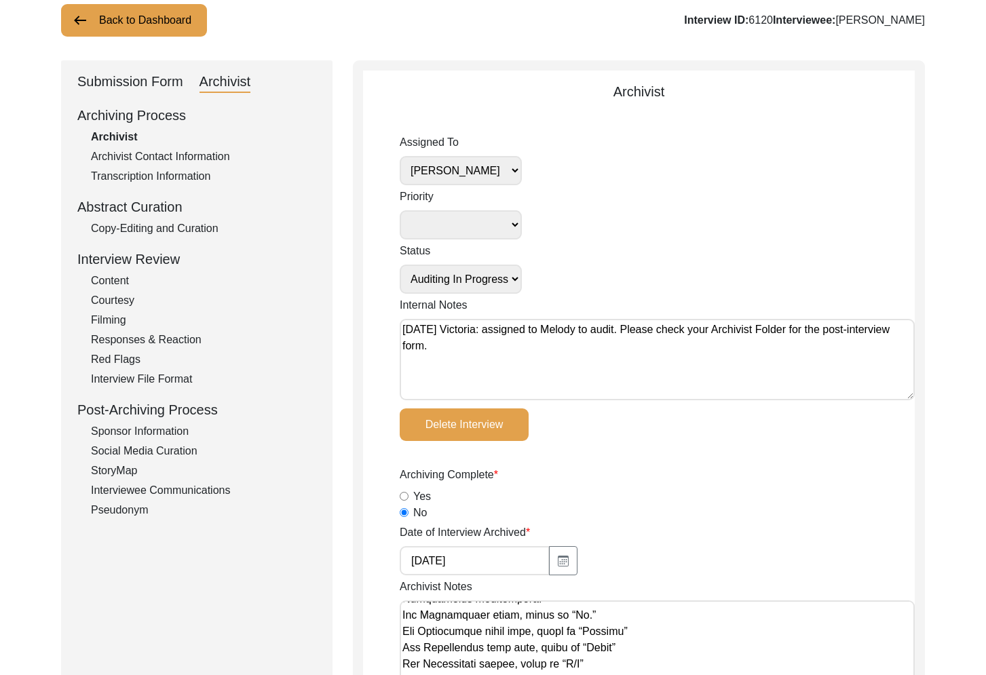
click at [402, 495] on input "Yes" at bounding box center [404, 496] width 9 height 9
radio input "true"
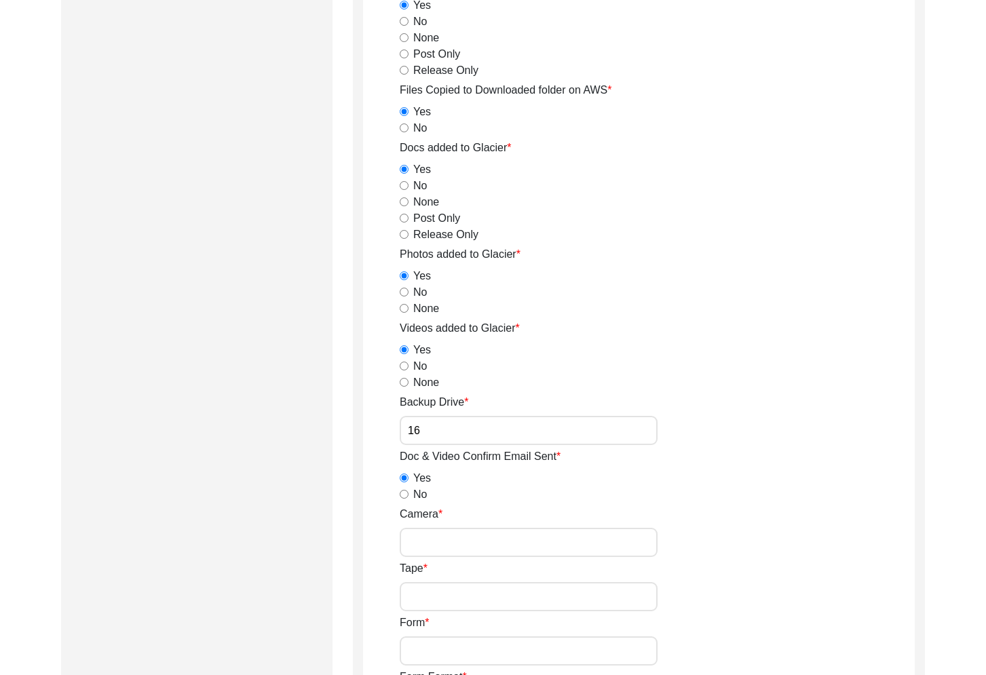
scroll to position [2280, 0]
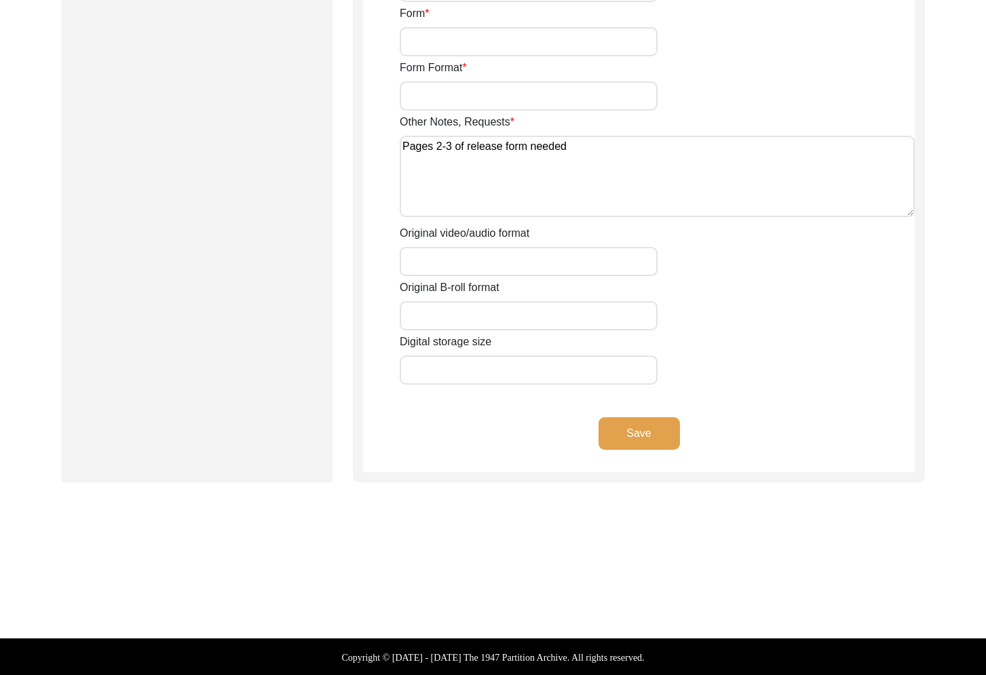
click at [655, 427] on button "Save" at bounding box center [638, 433] width 81 height 33
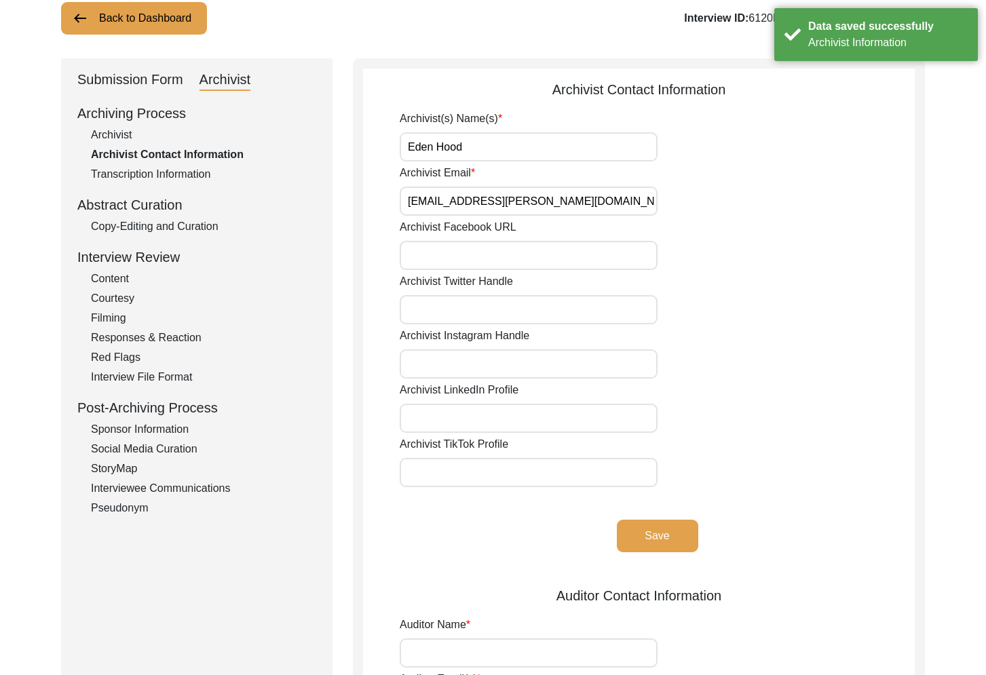
scroll to position [0, 0]
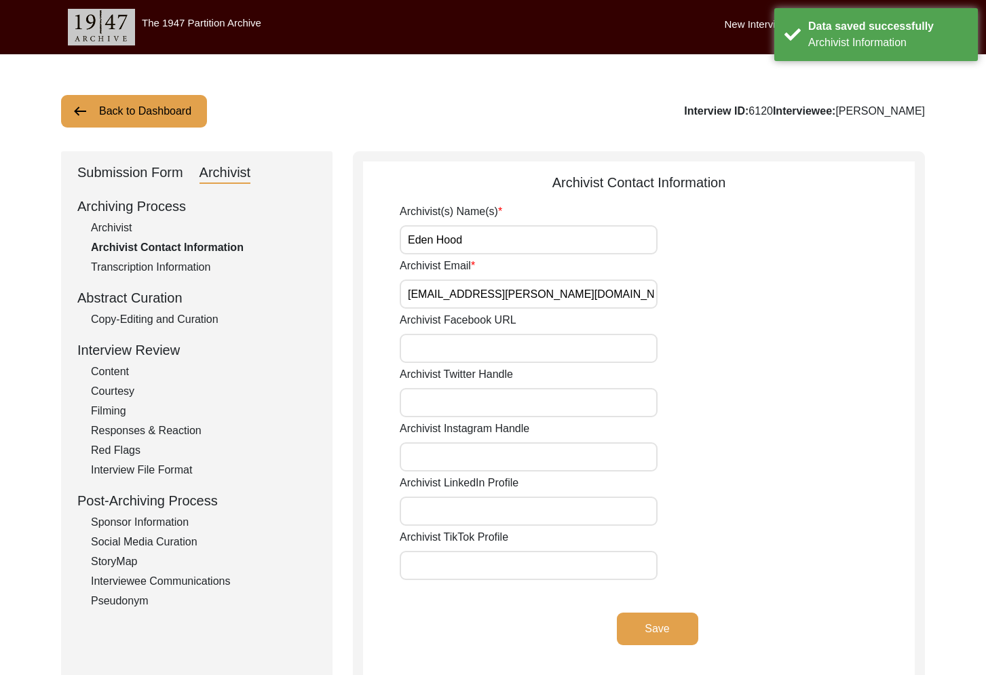
click at [126, 227] on div "Archivist" at bounding box center [203, 228] width 225 height 16
select select "556"
select select "Auditing In Progress"
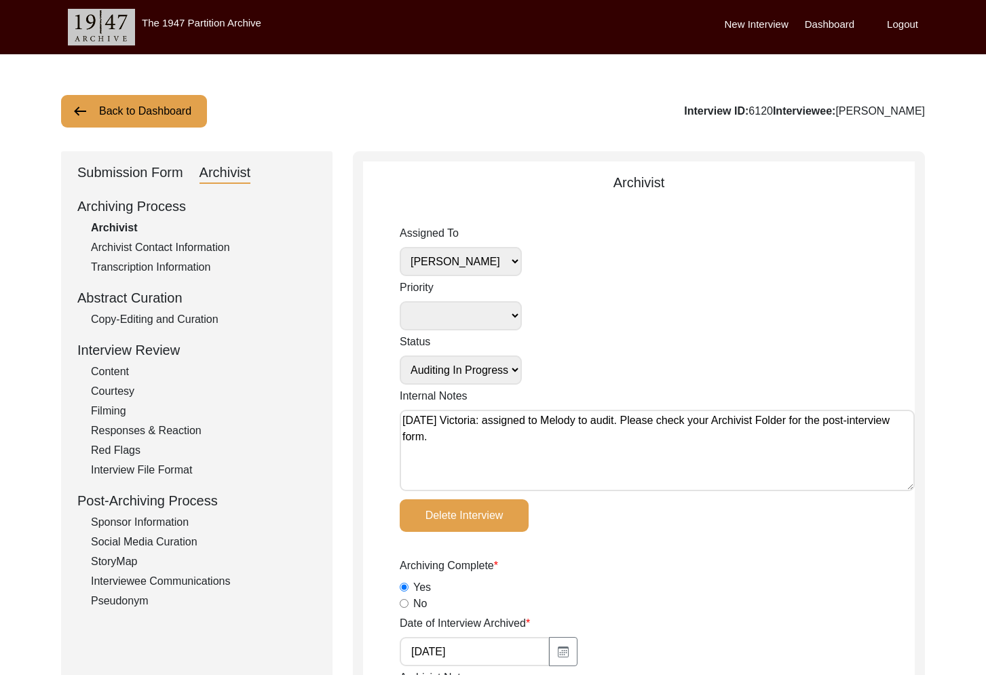
click at [908, 26] on label "Logout" at bounding box center [902, 25] width 31 height 16
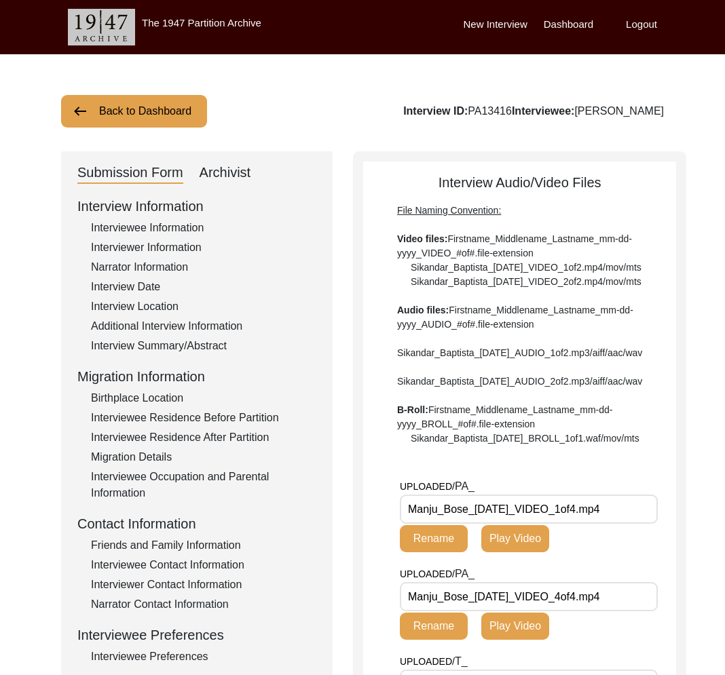
scroll to position [250, 0]
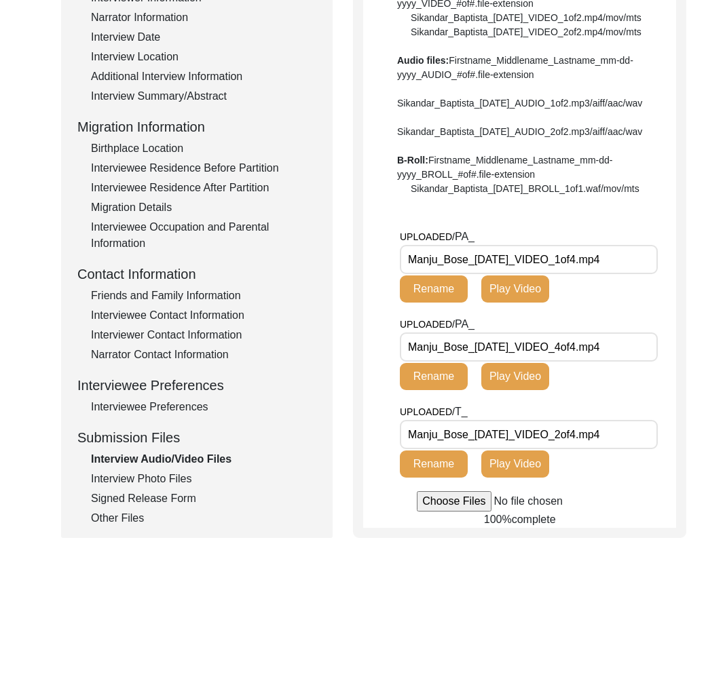
click at [147, 482] on div "Interview Photo Files" at bounding box center [203, 479] width 225 height 16
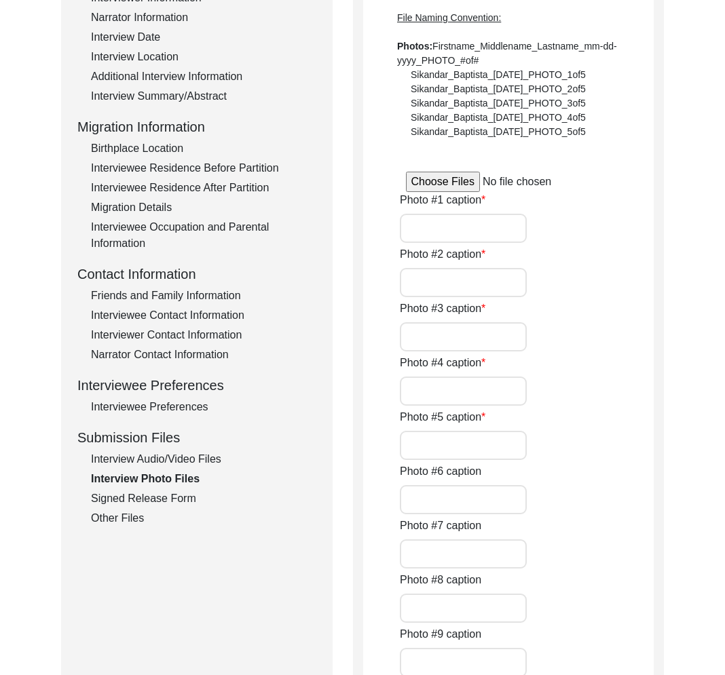
type input "This photograph of Manju Bose was taken during the interview."
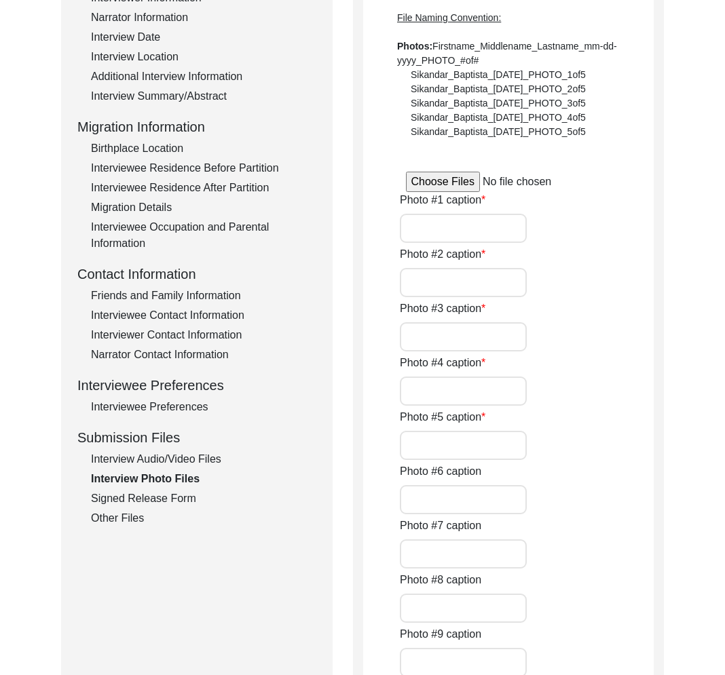
type input "n/a"
type input "jpg"
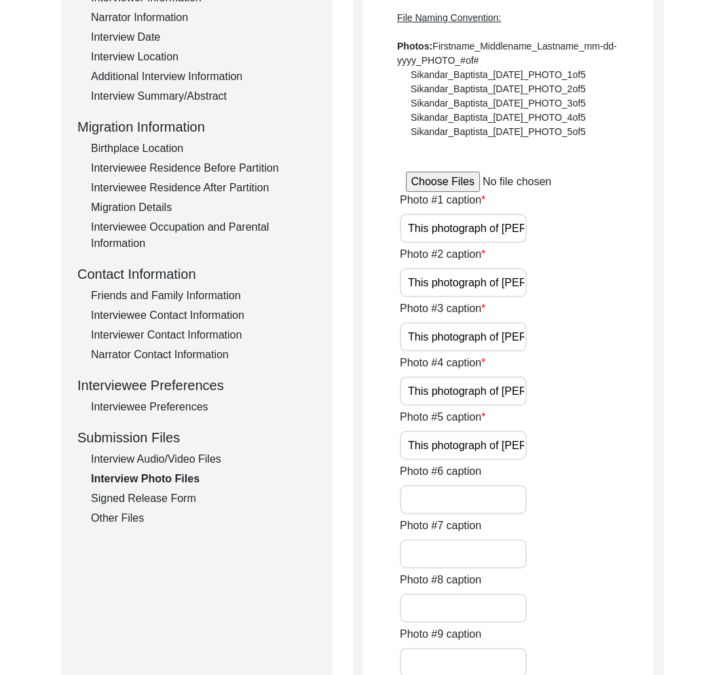
click at [144, 461] on div "Interview Audio/Video Files" at bounding box center [203, 459] width 225 height 16
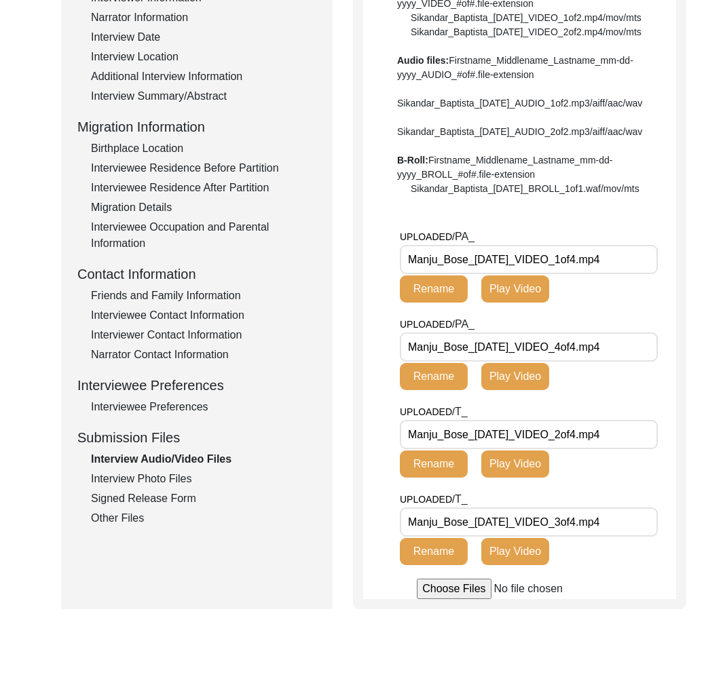
click at [130, 518] on div "Other Files" at bounding box center [203, 518] width 225 height 16
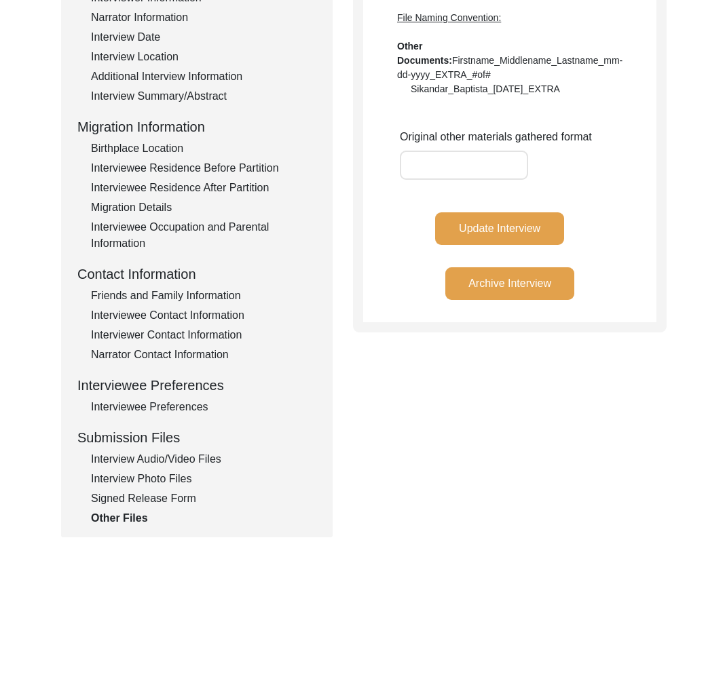
click at [502, 214] on button "Update Interview" at bounding box center [499, 228] width 129 height 33
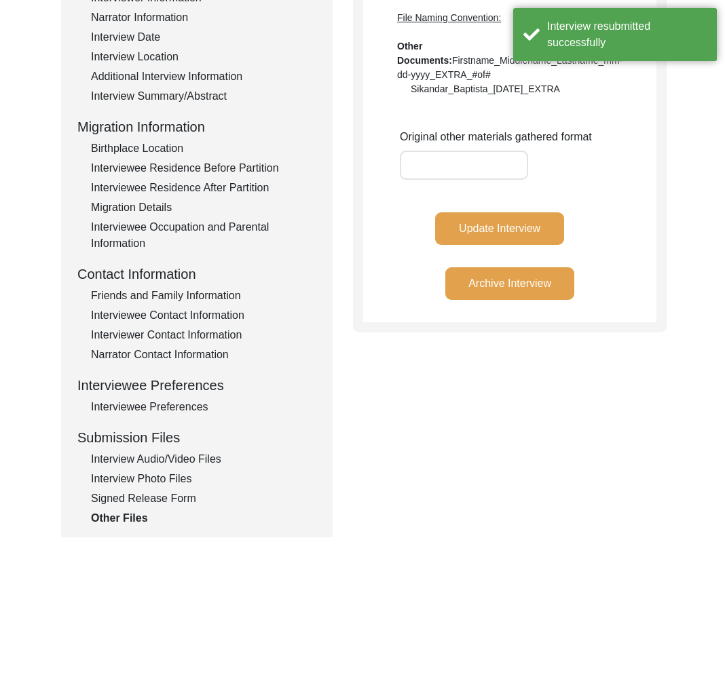
click at [163, 470] on div "Interview Information Interviewee Information Interviewer Information Narrator …" at bounding box center [196, 236] width 239 height 580
click at [161, 464] on div "Interview Audio/Video Files" at bounding box center [203, 459] width 225 height 16
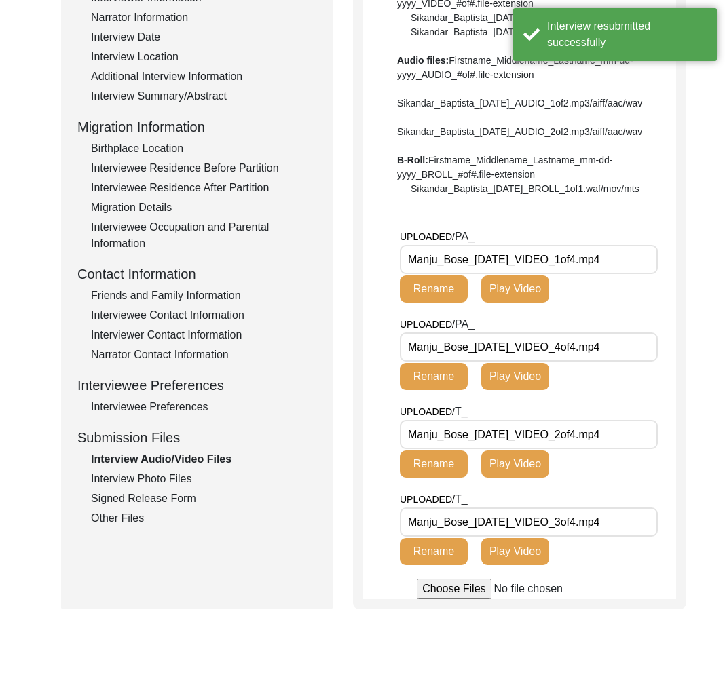
scroll to position [0, 0]
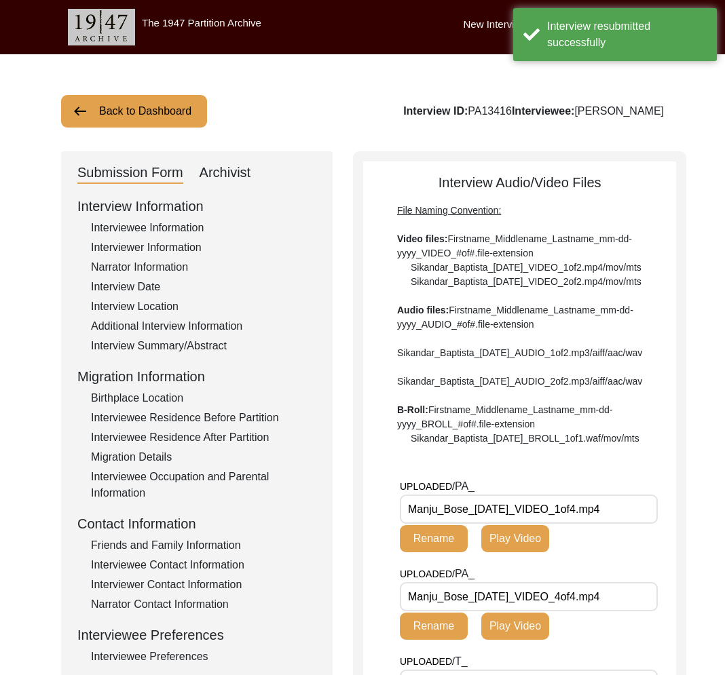
click at [235, 171] on div "Archivist" at bounding box center [225, 173] width 52 height 22
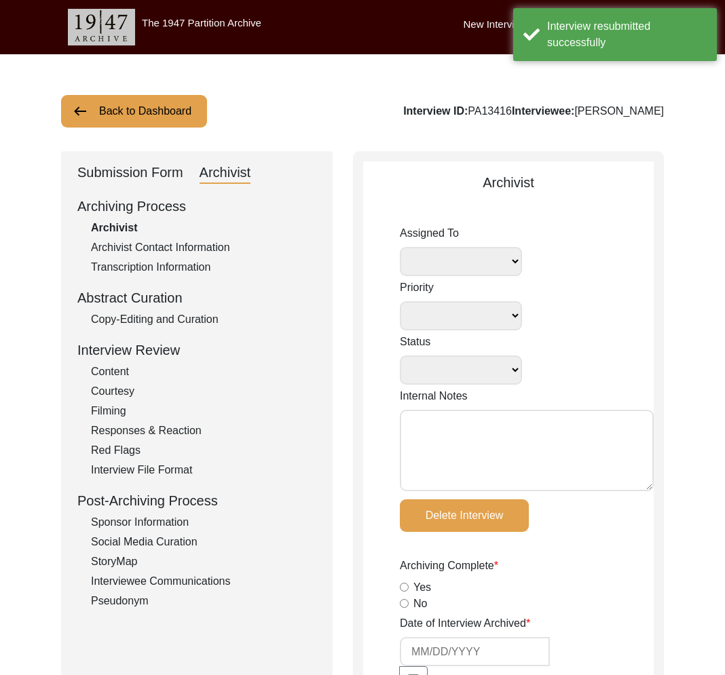
select select
select select "Submitted/Received"
radio input "true"
select select
click at [495, 446] on textarea "Internal Notes" at bounding box center [527, 450] width 254 height 81
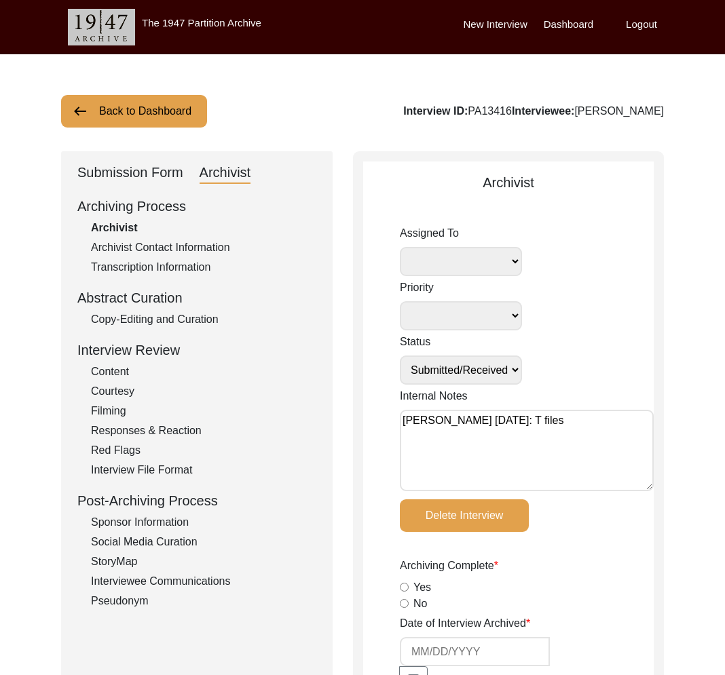
type textarea "Tori Borges September 25, 2025: T files"
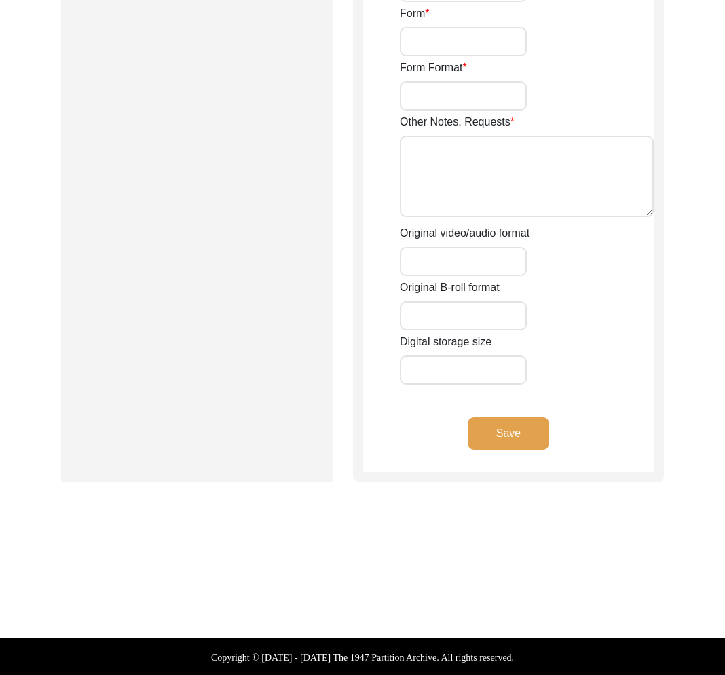
click at [541, 427] on button "Save" at bounding box center [507, 433] width 81 height 33
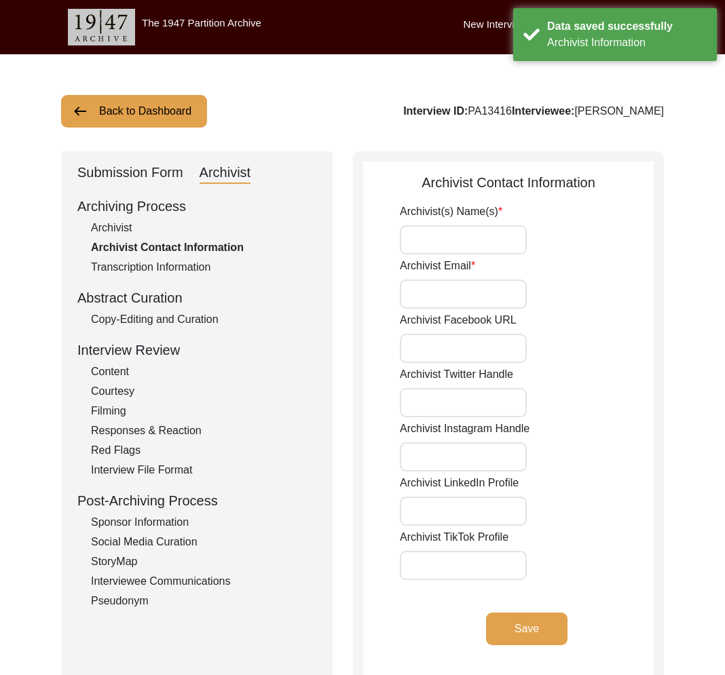
click at [515, 111] on div "Interview ID: PA13416 Interviewee: Manju Bose" at bounding box center [533, 111] width 261 height 16
copy div "PA13416"
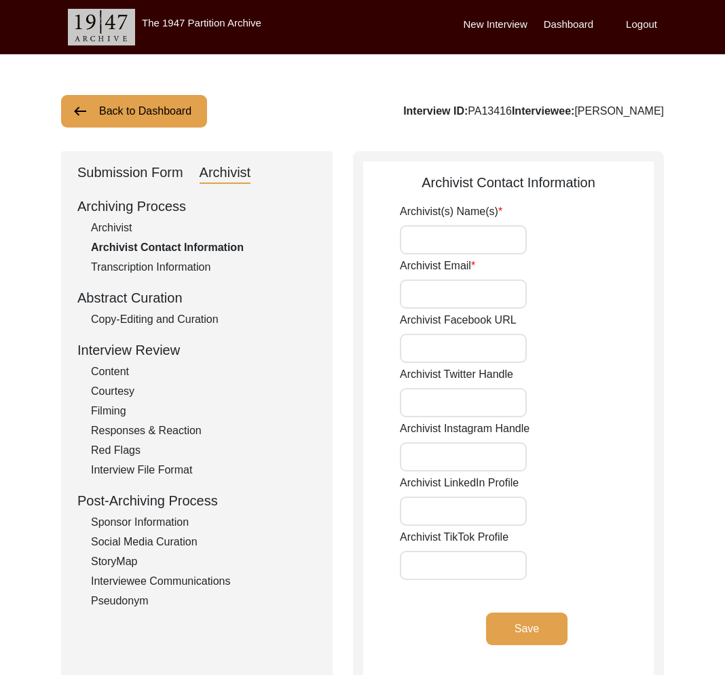
click at [113, 226] on div "Archivist" at bounding box center [203, 228] width 225 height 16
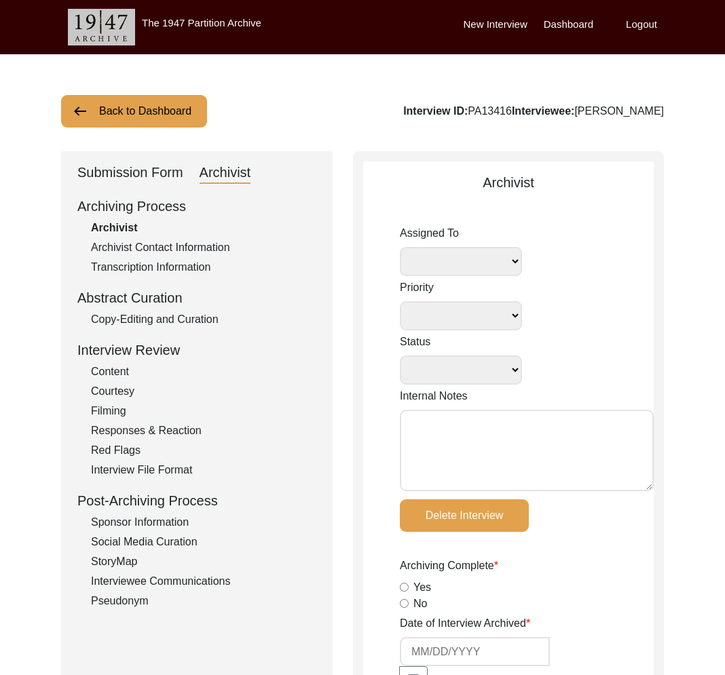
select select
select select "Submitted/Received"
type textarea "Tori Borges September 25, 2025: T files"
radio input "true"
select select
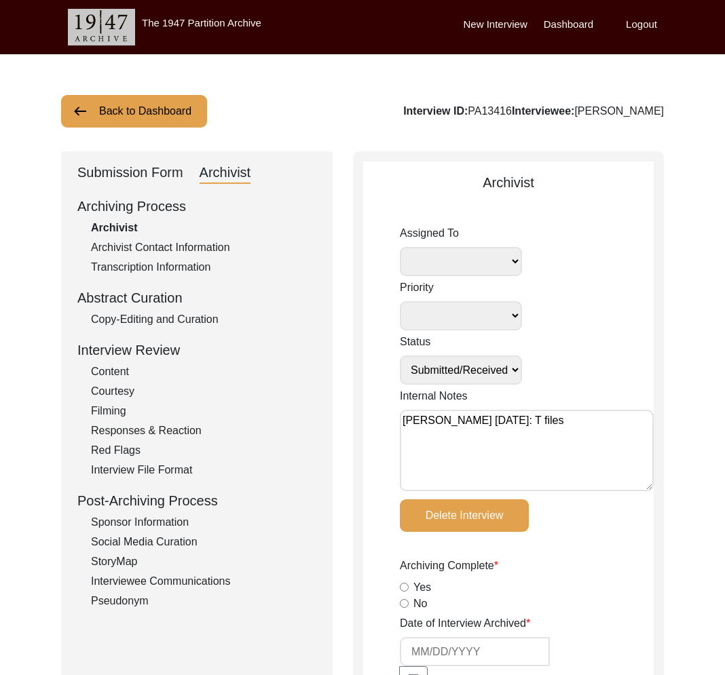
click at [134, 177] on div "Submission Form" at bounding box center [130, 173] width 106 height 22
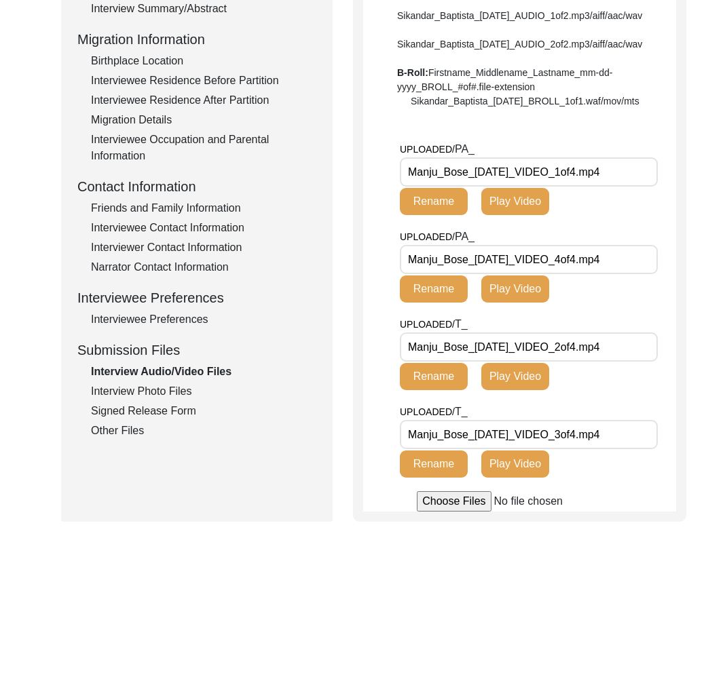
scroll to position [409, 0]
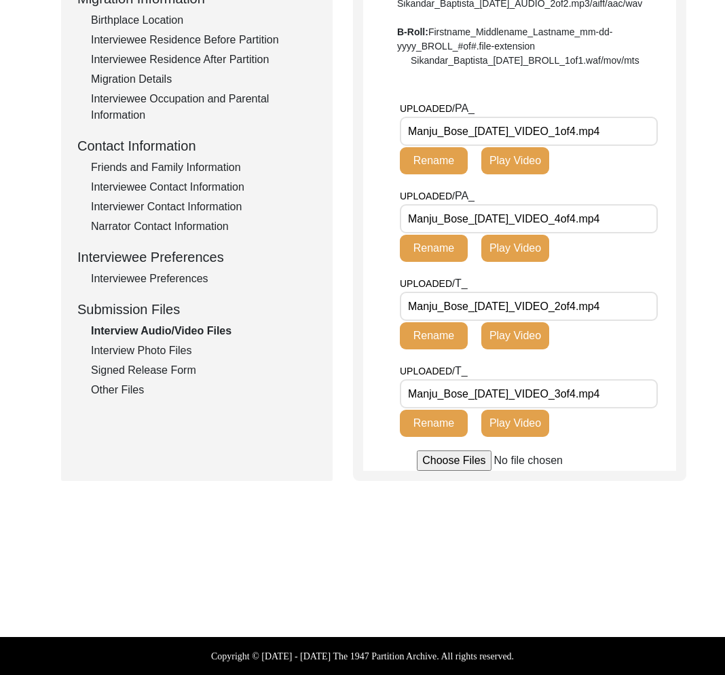
click at [125, 382] on div "Other Files" at bounding box center [203, 390] width 225 height 16
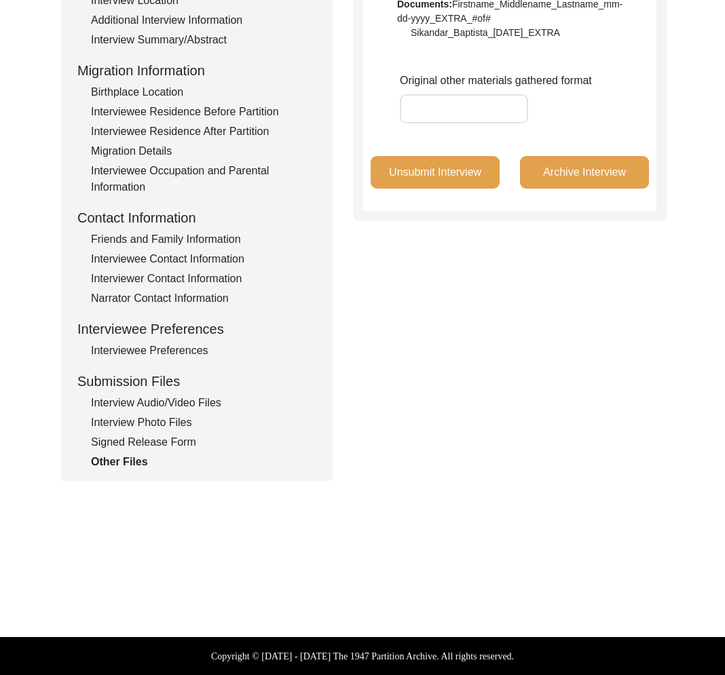
scroll to position [0, 0]
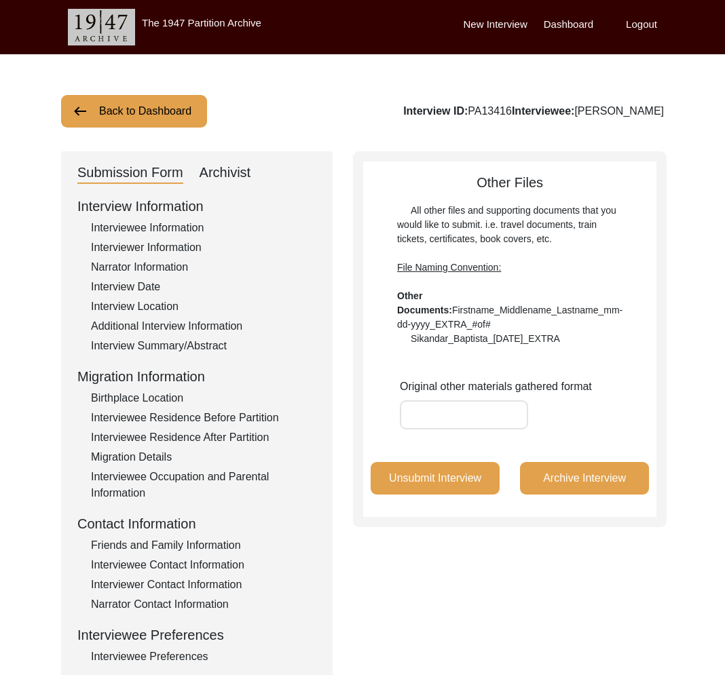
click at [233, 177] on div "Archivist" at bounding box center [225, 173] width 52 height 22
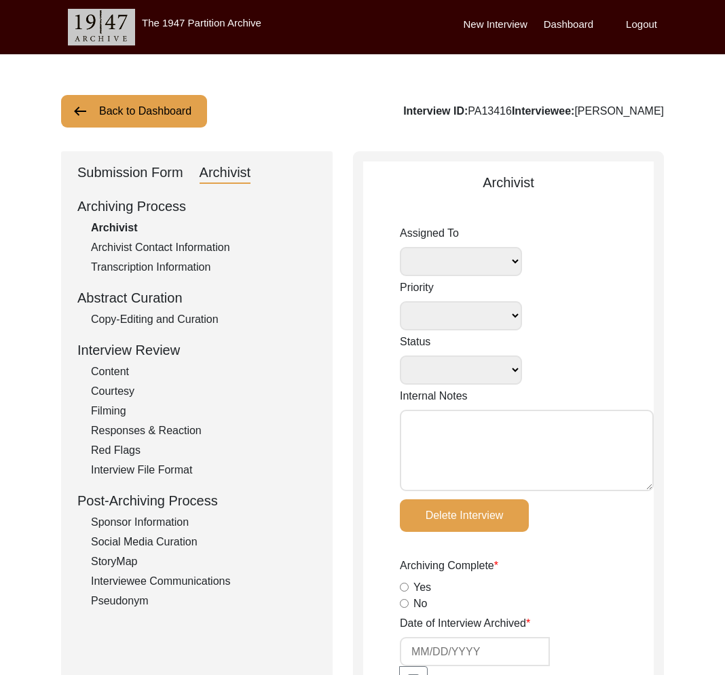
select select
select select "Submitted/Received"
type textarea "Tori Borges September 25, 2025: T files"
radio input "true"
select select
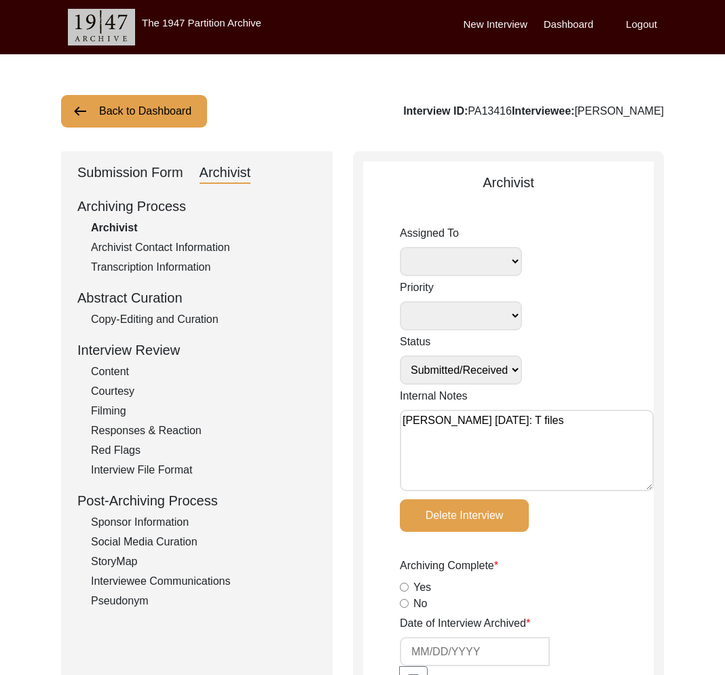
click at [632, 427] on textarea "Tori Borges September 25, 2025: T files" at bounding box center [527, 450] width 254 height 81
drag, startPoint x: 419, startPoint y: 437, endPoint x: 602, endPoint y: 420, distance: 183.9
click at [602, 420] on textarea "Tori Borges September 25, 2025: T files. PA files and T files in Other files" at bounding box center [527, 450] width 254 height 81
click at [579, 440] on textarea "Tori Borges September 25, 2025: T files. T files in Other files" at bounding box center [527, 450] width 254 height 81
drag, startPoint x: 632, startPoint y: 444, endPoint x: 598, endPoint y: 422, distance: 39.7
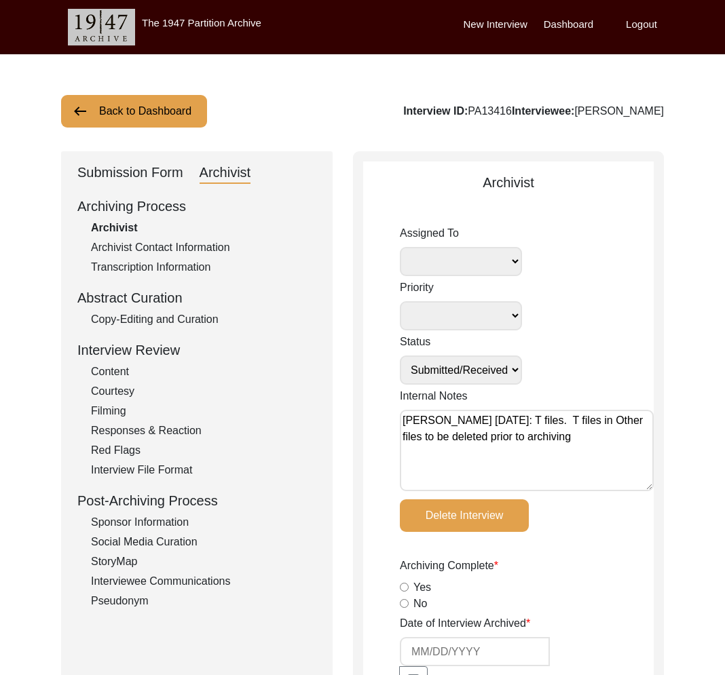
click at [598, 422] on textarea "Tori Borges September 25, 2025: T files. T files in Other files to be deleted p…" at bounding box center [527, 450] width 254 height 81
type textarea "Tori Borges September 25, 2025: T files. T files in Other Files duplicates and …"
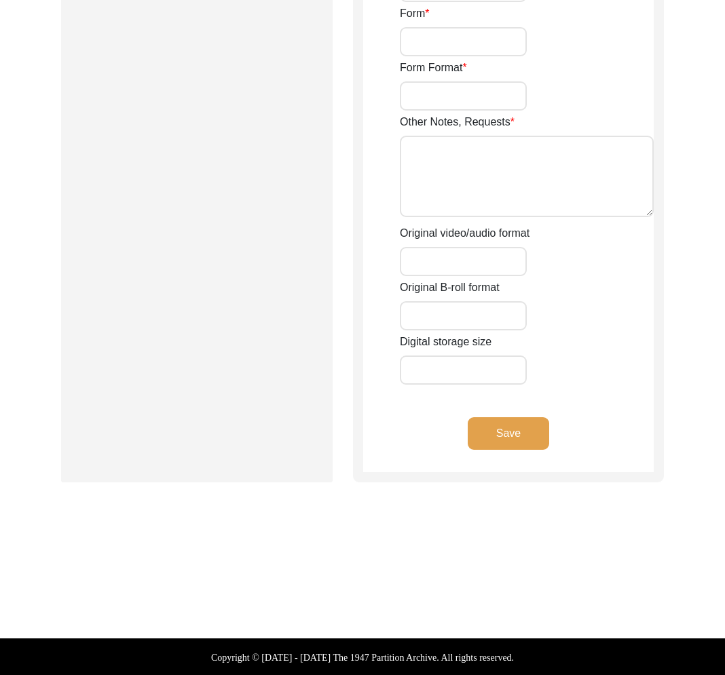
click at [534, 429] on button "Save" at bounding box center [507, 433] width 81 height 33
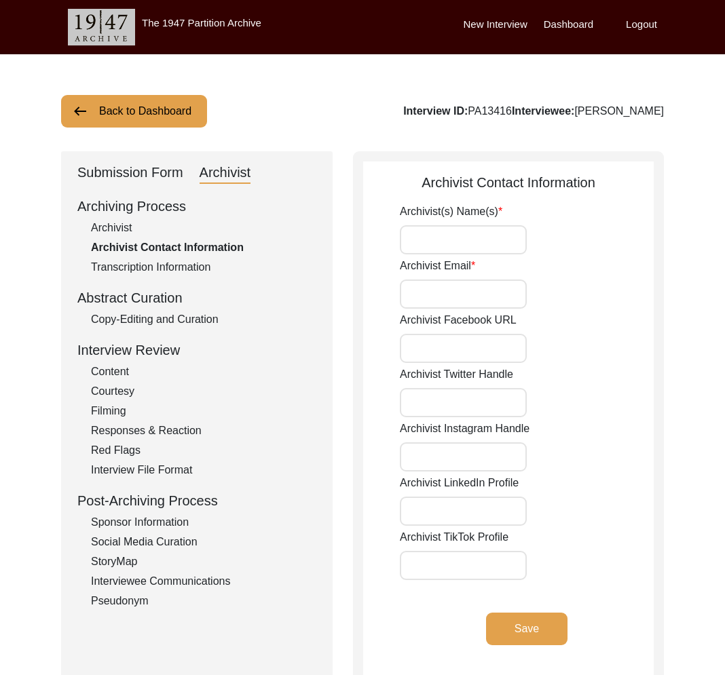
click at [639, 26] on label "Logout" at bounding box center [640, 25] width 31 height 16
